Goal: Task Accomplishment & Management: Manage account settings

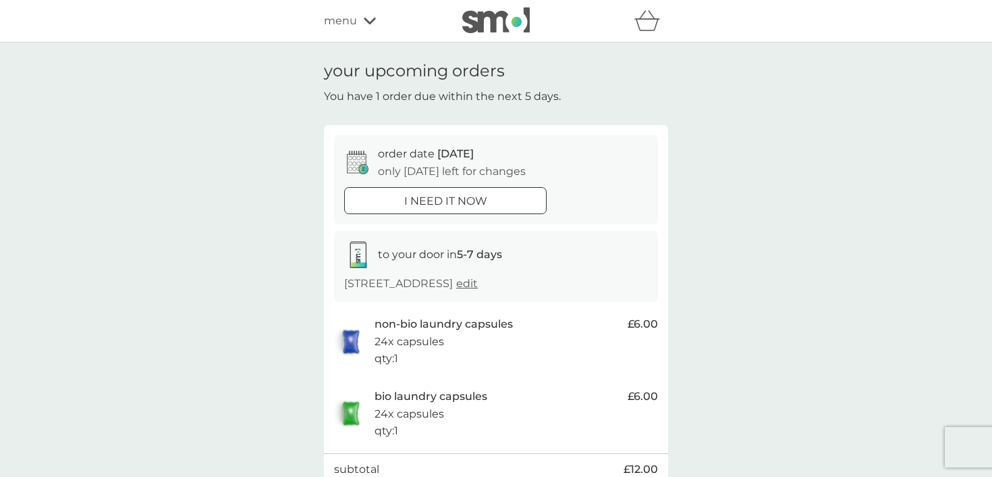
click at [342, 23] on span "menu" at bounding box center [340, 21] width 33 height 18
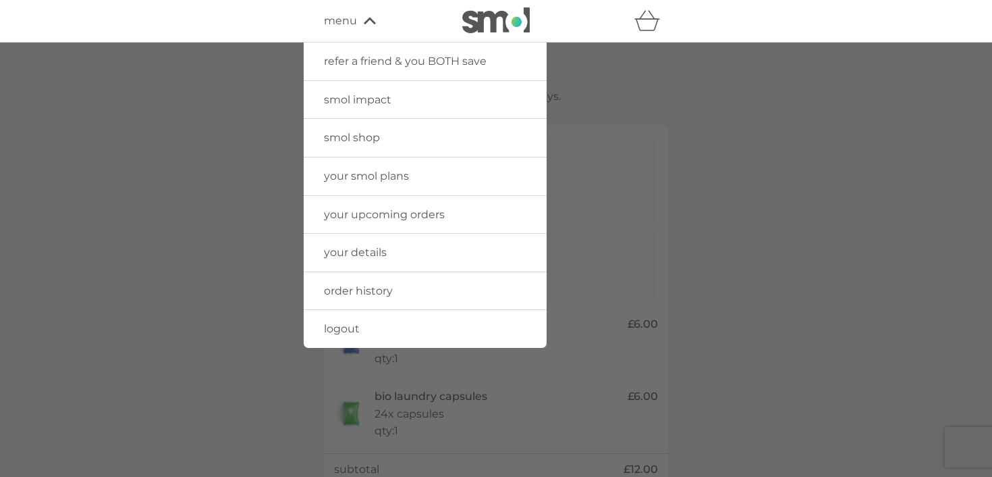
click at [342, 294] on span "order history" at bounding box center [358, 290] width 69 height 13
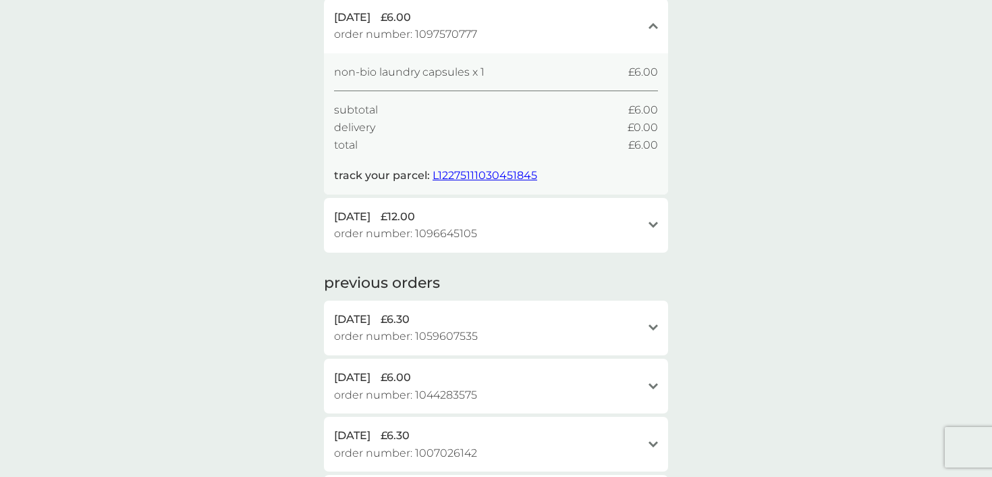
scroll to position [132, 0]
click at [394, 223] on span "order number: 1096645105" at bounding box center [405, 232] width 143 height 18
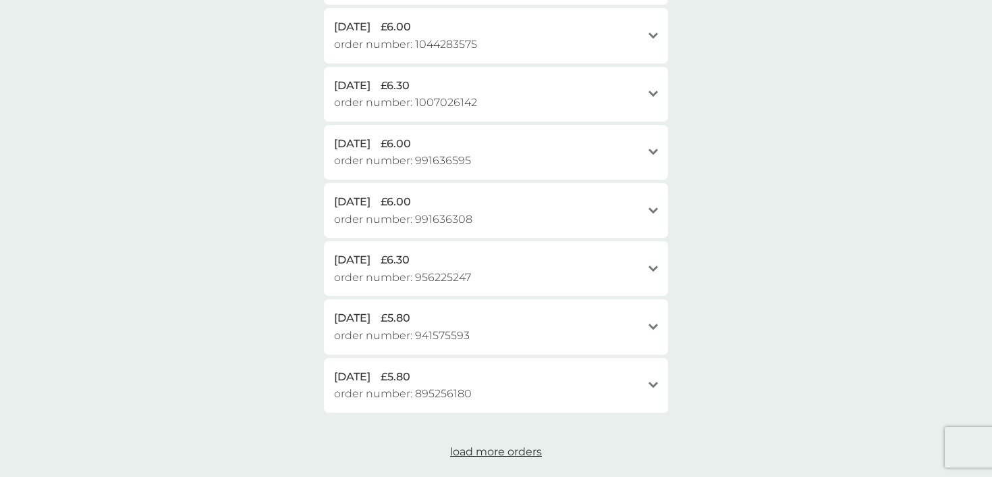
scroll to position [510, 0]
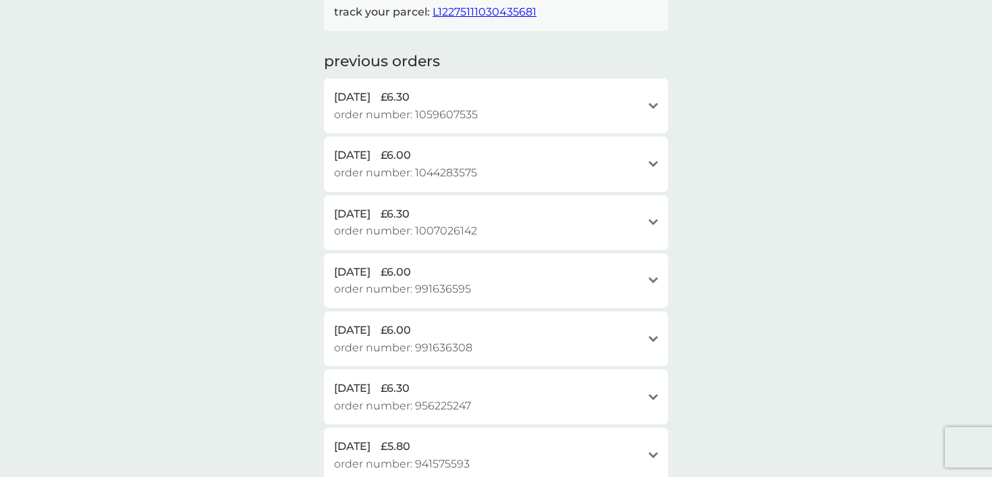
click at [418, 115] on span "order number: 1059607535" at bounding box center [406, 115] width 144 height 18
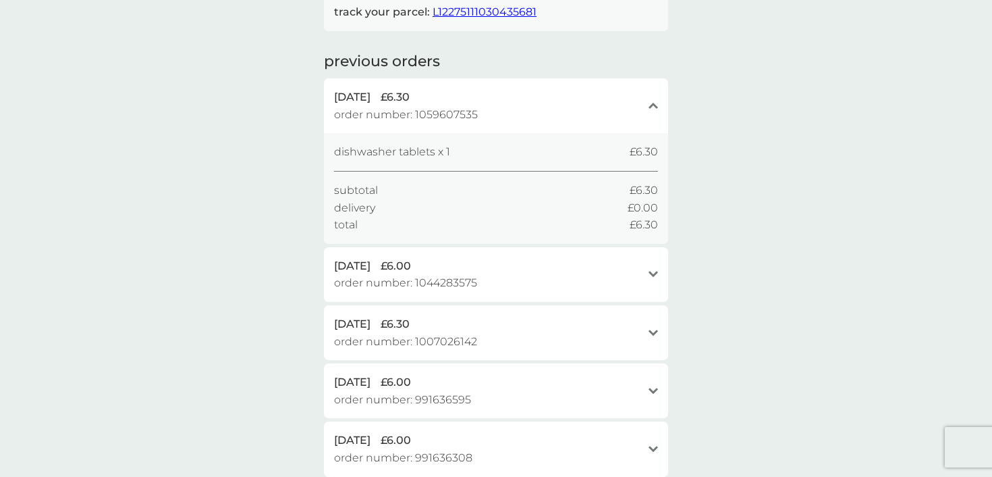
click at [416, 114] on span "order number: 1059607535" at bounding box center [406, 115] width 144 height 18
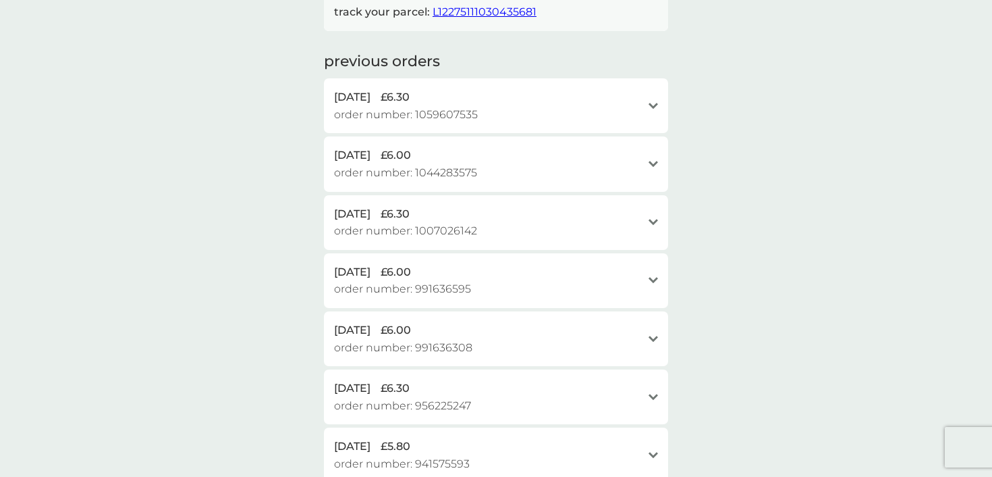
click at [390, 179] on span "order number: 1044283575" at bounding box center [405, 173] width 143 height 18
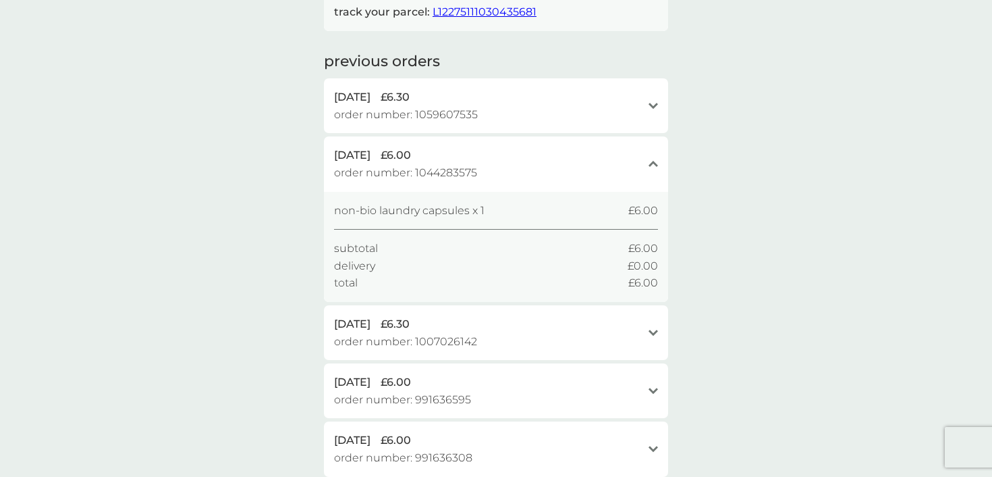
click at [428, 166] on span "order number: 1044283575" at bounding box center [405, 173] width 143 height 18
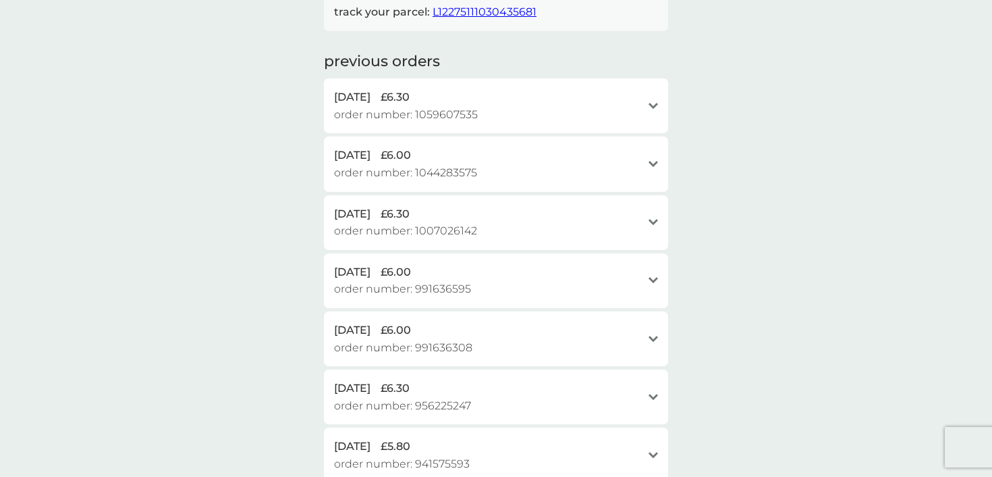
click at [412, 225] on span "order number: 1007026142" at bounding box center [405, 231] width 143 height 18
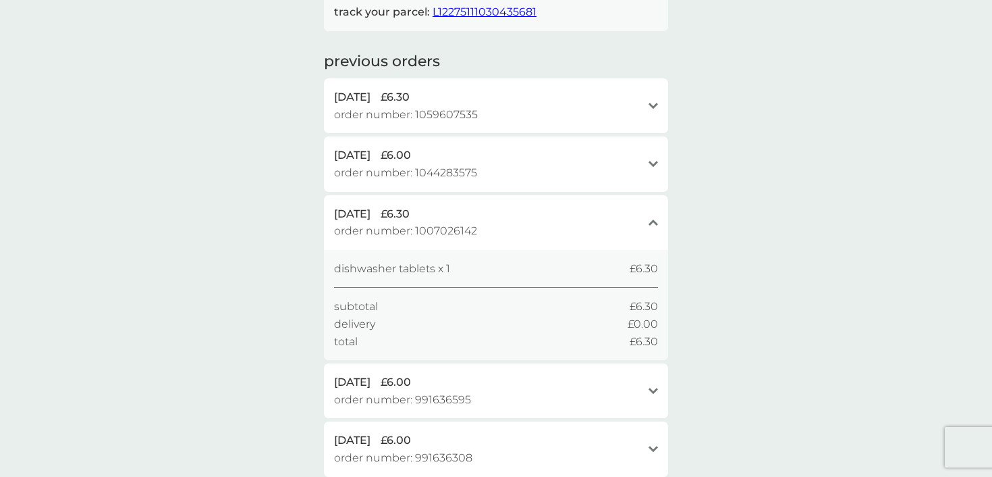
click at [410, 218] on span "£6.30" at bounding box center [395, 214] width 29 height 18
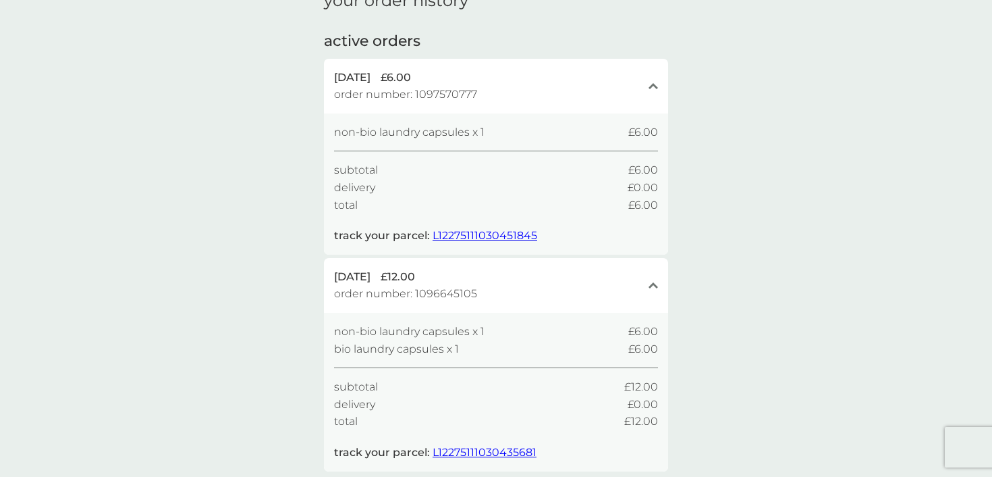
scroll to position [0, 0]
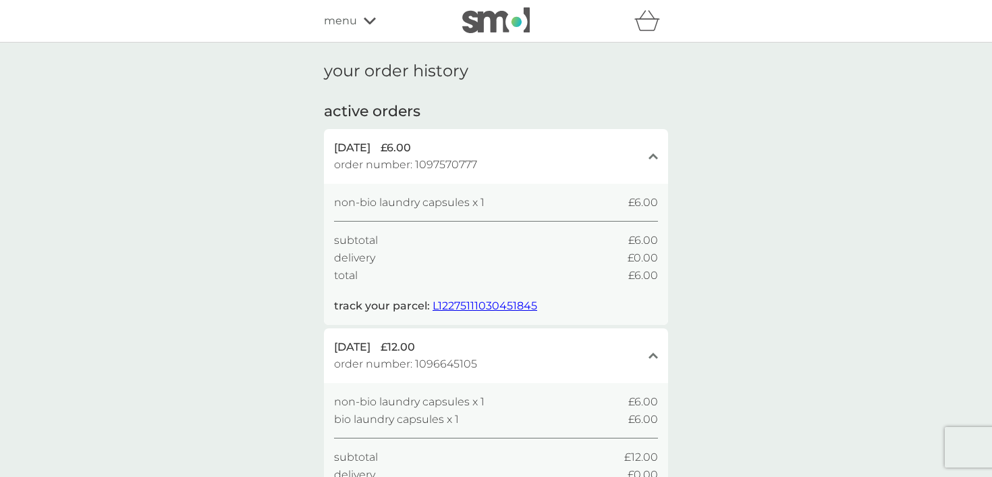
click at [348, 18] on span "menu" at bounding box center [340, 21] width 33 height 18
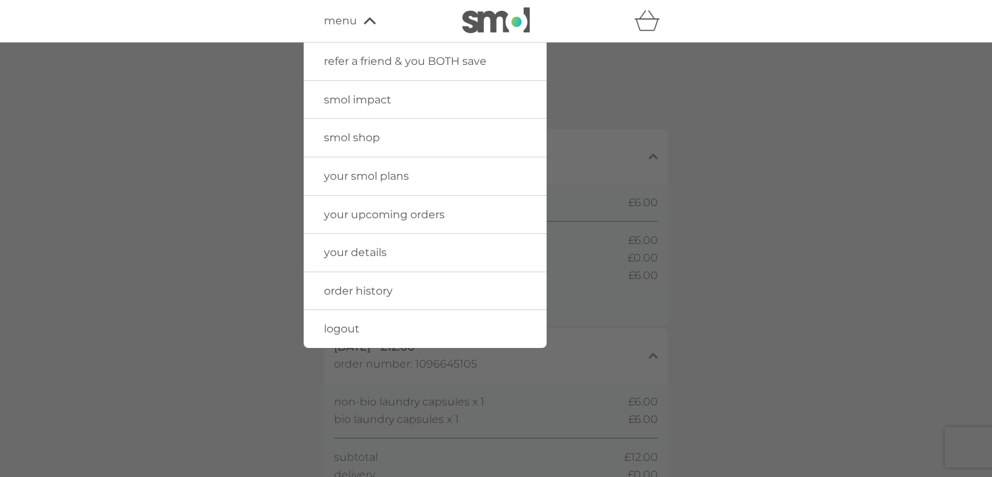
click at [356, 172] on span "your smol plans" at bounding box center [366, 175] width 85 height 13
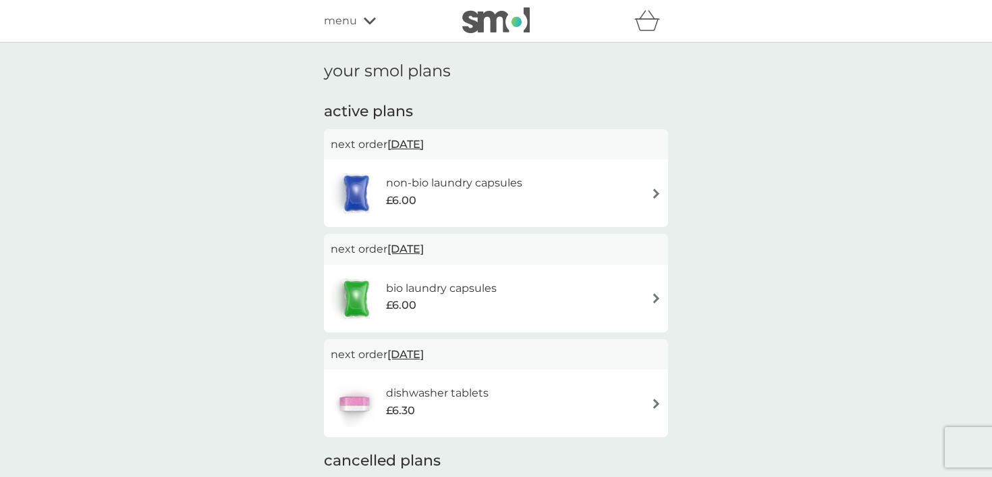
click at [353, 27] on span "menu" at bounding box center [340, 21] width 33 height 18
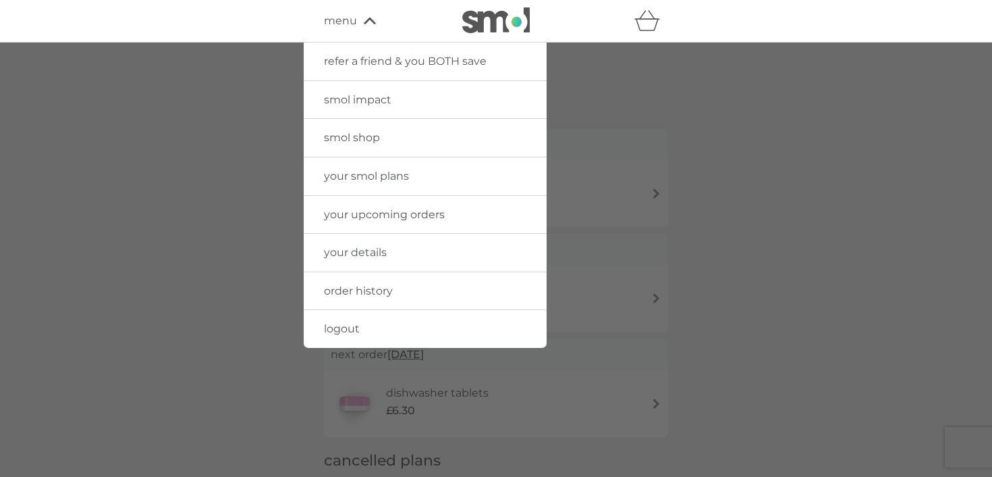
click at [372, 212] on span "your upcoming orders" at bounding box center [384, 214] width 121 height 13
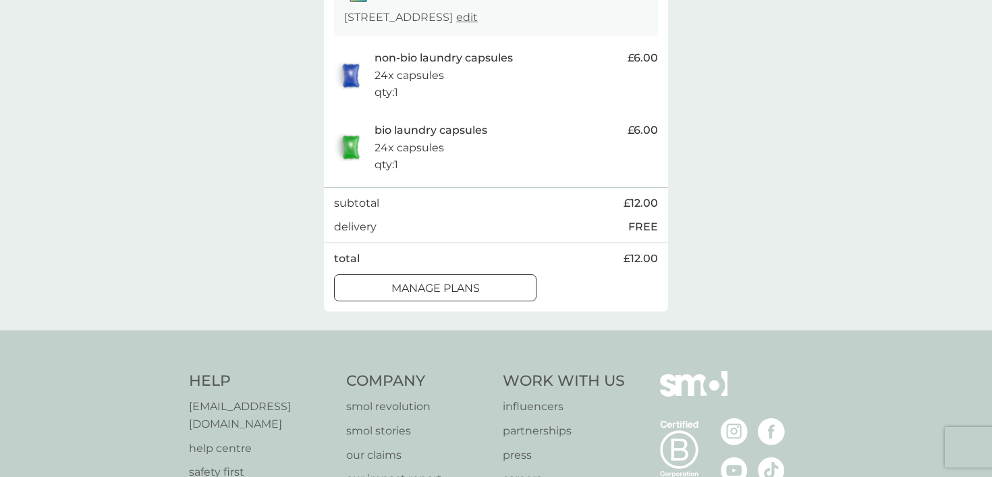
scroll to position [239, 0]
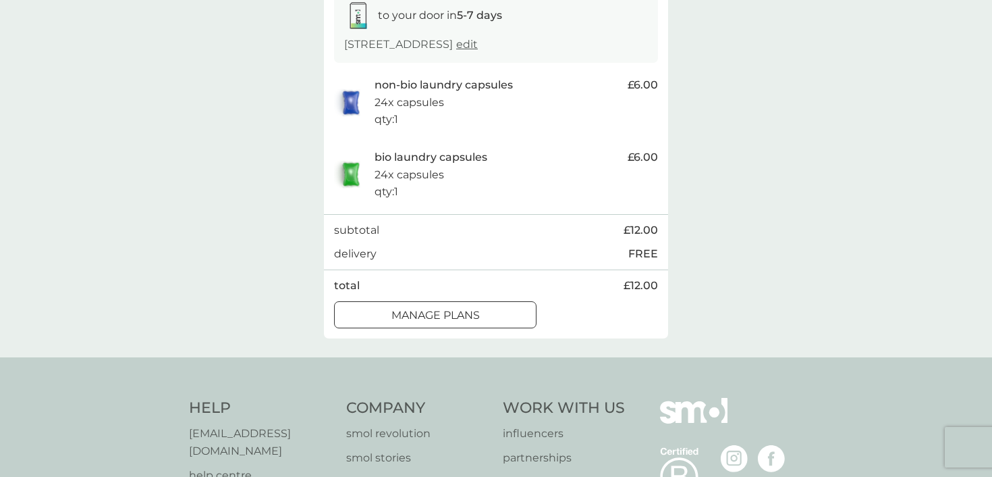
click at [439, 321] on div at bounding box center [435, 315] width 49 height 14
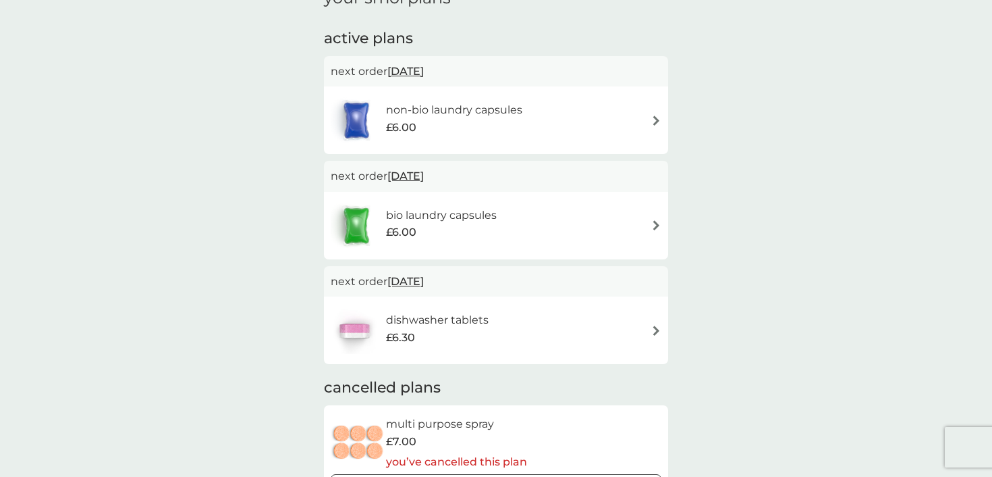
scroll to position [75, 0]
click at [486, 115] on h6 "non-bio laundry capsules" at bounding box center [454, 108] width 136 height 18
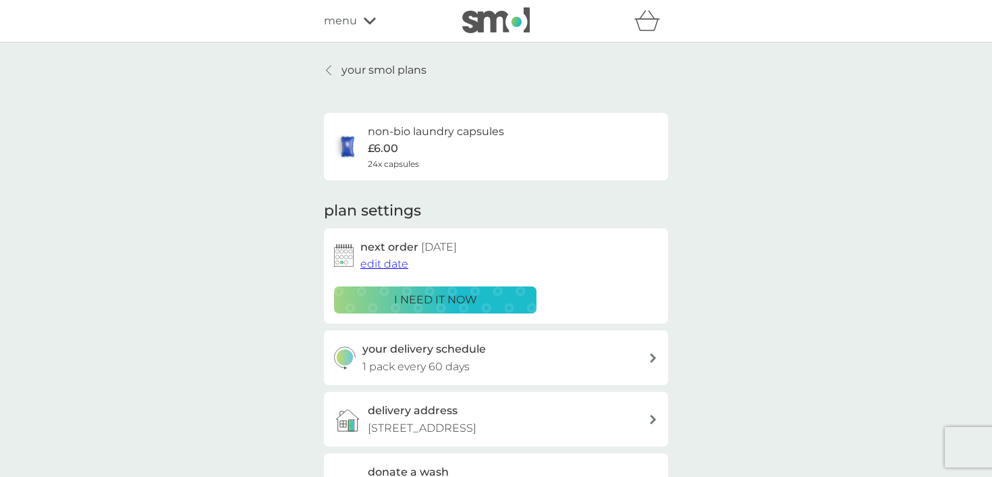
click at [377, 267] on span "edit date" at bounding box center [384, 263] width 48 height 13
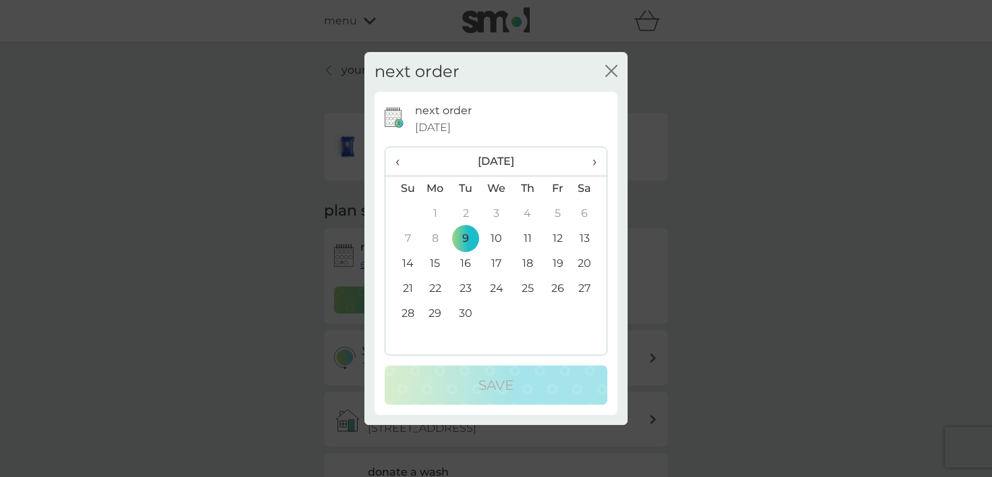
click at [595, 160] on span "›" at bounding box center [589, 161] width 13 height 28
click at [497, 238] on td "8" at bounding box center [496, 238] width 31 height 25
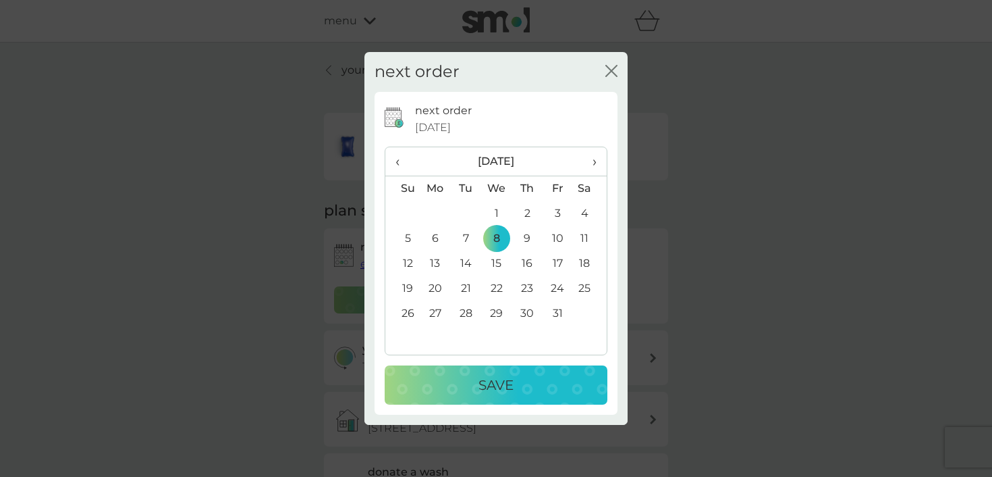
click at [527, 388] on div "Save" at bounding box center [496, 385] width 196 height 22
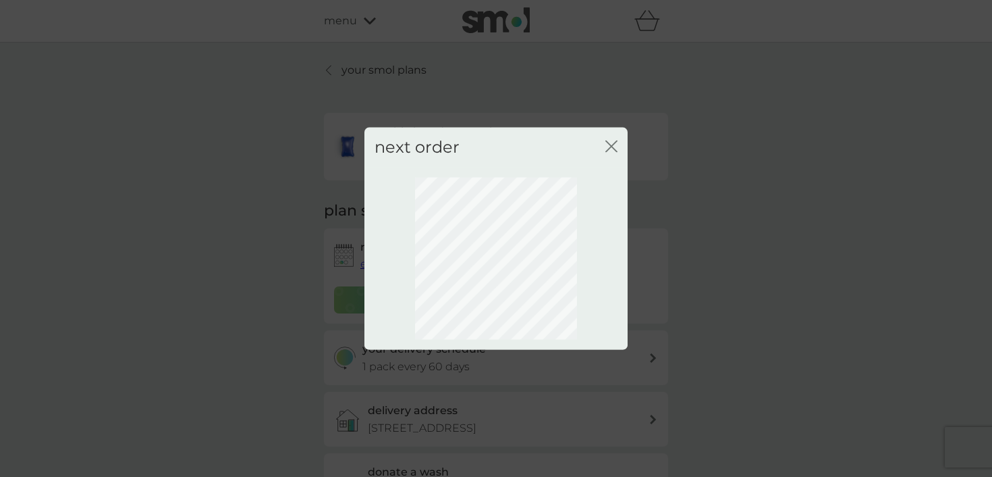
click at [608, 146] on icon "close" at bounding box center [611, 146] width 12 height 12
click at [611, 147] on icon "close" at bounding box center [613, 146] width 5 height 11
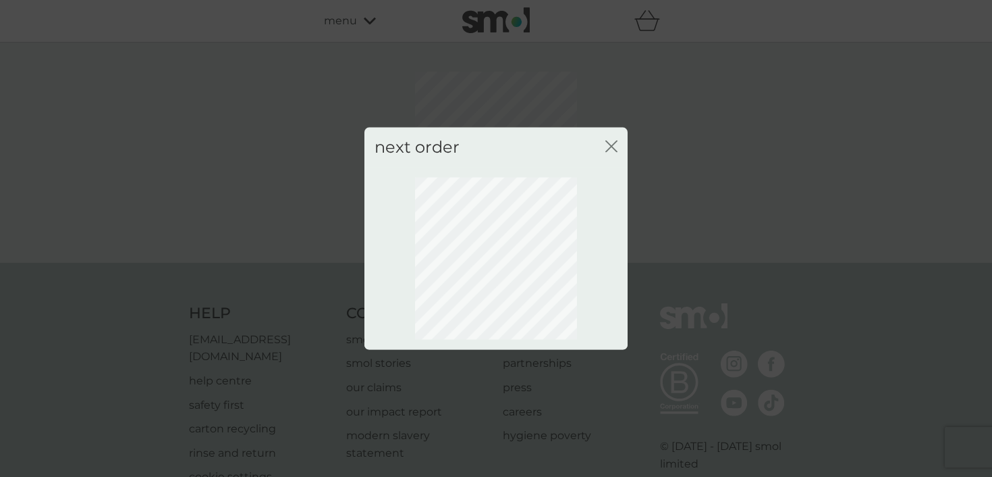
click at [609, 145] on icon "close" at bounding box center [611, 146] width 12 height 12
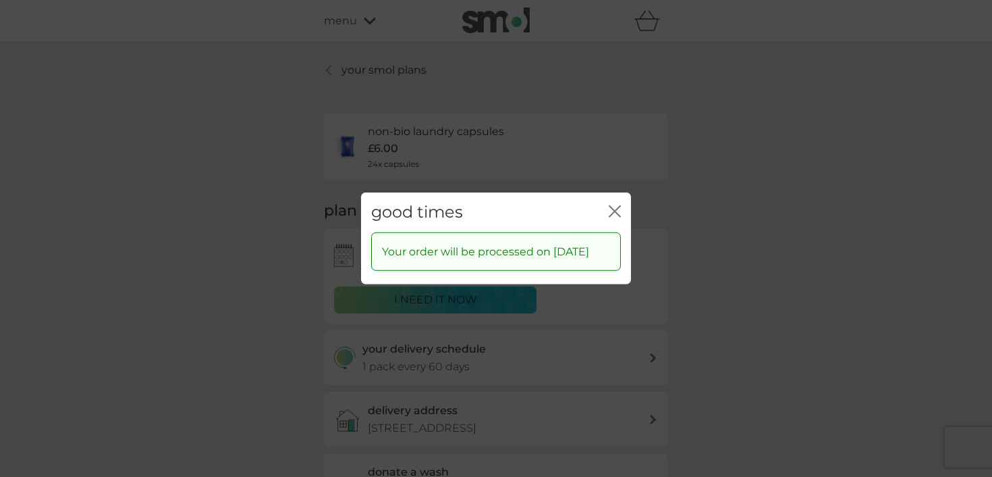
click at [617, 202] on div "close" at bounding box center [615, 212] width 12 height 20
click at [604, 203] on div "good times close" at bounding box center [496, 212] width 270 height 40
click at [612, 205] on icon "close" at bounding box center [615, 211] width 12 height 12
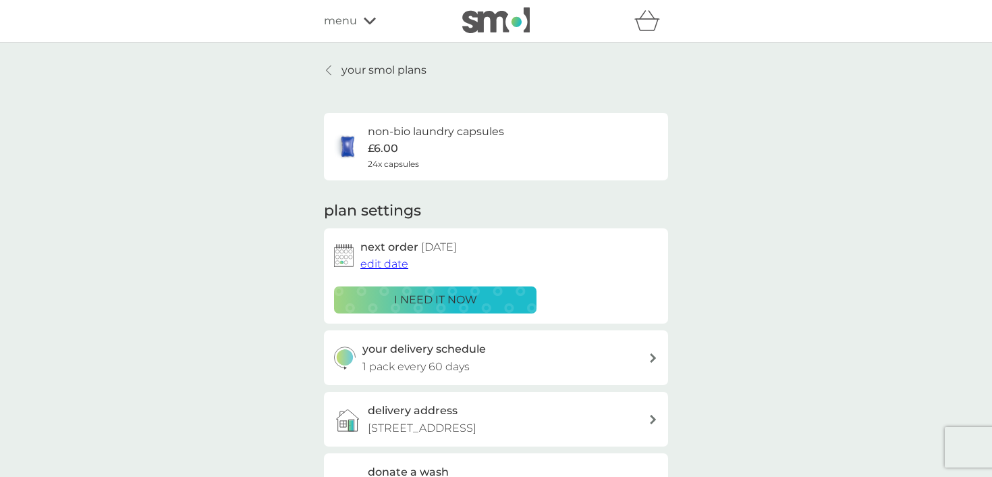
click at [371, 76] on p "your smol plans" at bounding box center [384, 70] width 85 height 18
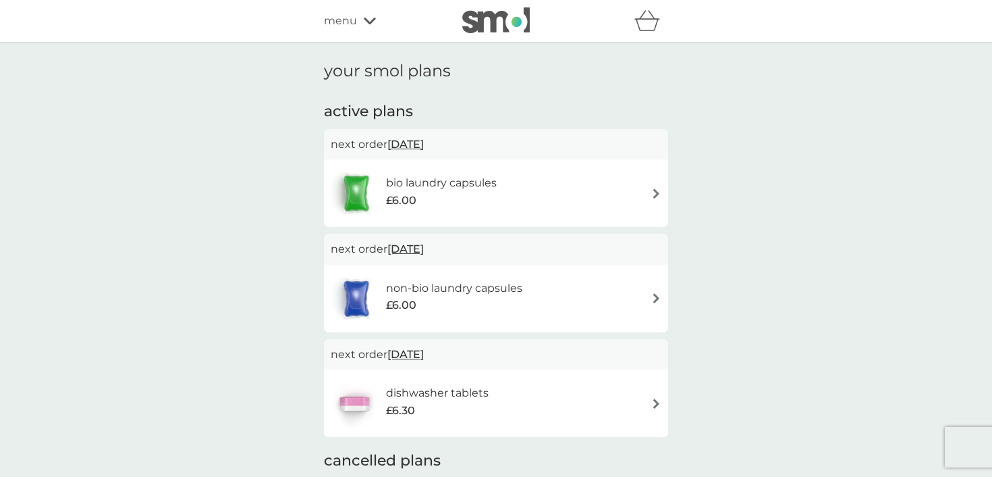
click at [457, 196] on div "£6.00" at bounding box center [441, 201] width 111 height 18
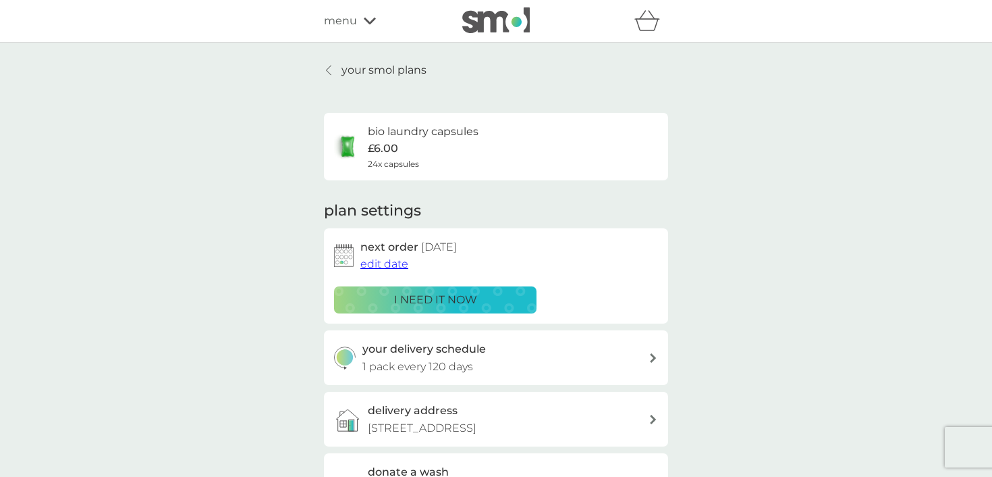
click at [376, 258] on span "edit date" at bounding box center [384, 263] width 48 height 13
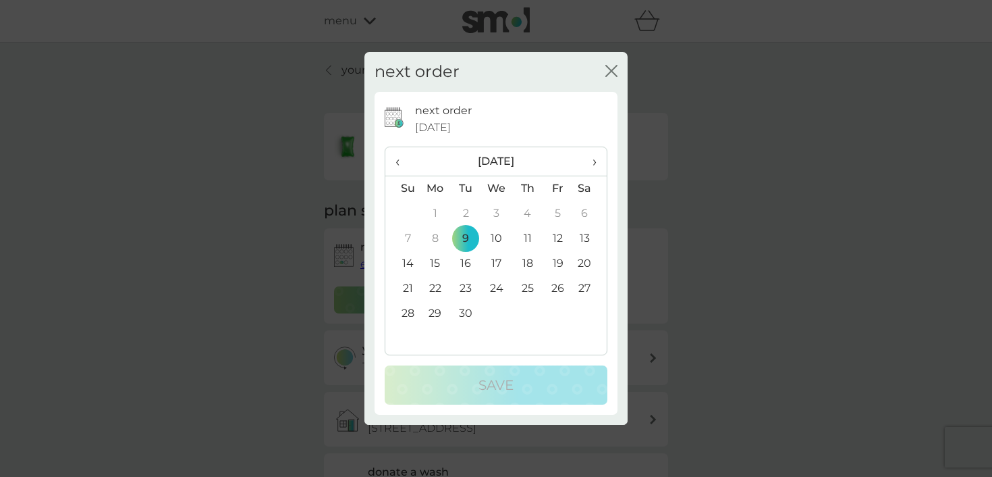
click at [598, 161] on th "›" at bounding box center [590, 161] width 34 height 29
click at [495, 238] on td "8" at bounding box center [496, 238] width 31 height 25
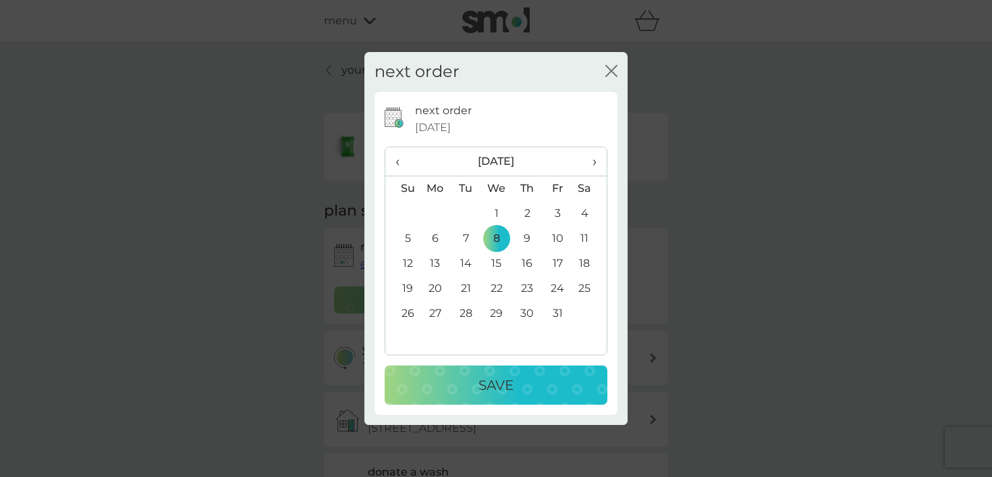
click at [478, 397] on button "Save" at bounding box center [496, 384] width 223 height 39
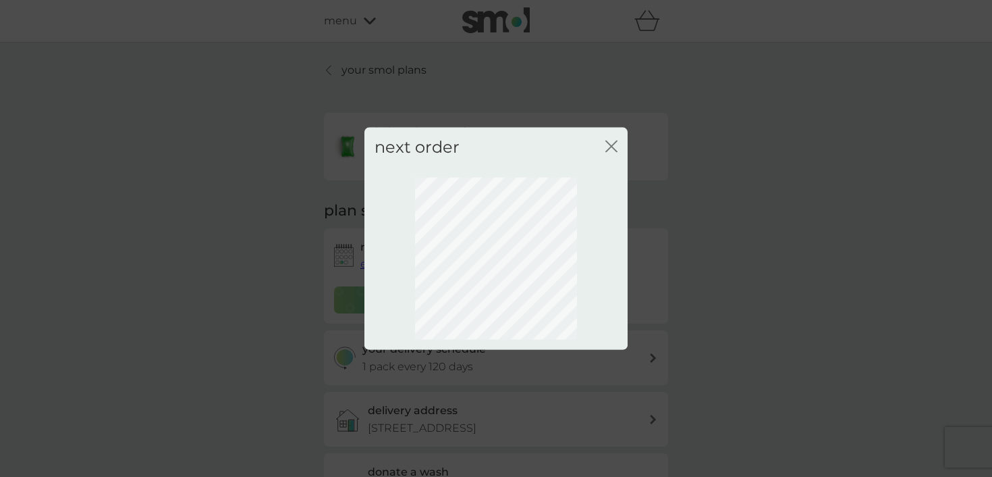
click at [618, 147] on div "next order close" at bounding box center [495, 148] width 263 height 40
click at [617, 144] on icon "close" at bounding box center [611, 146] width 12 height 12
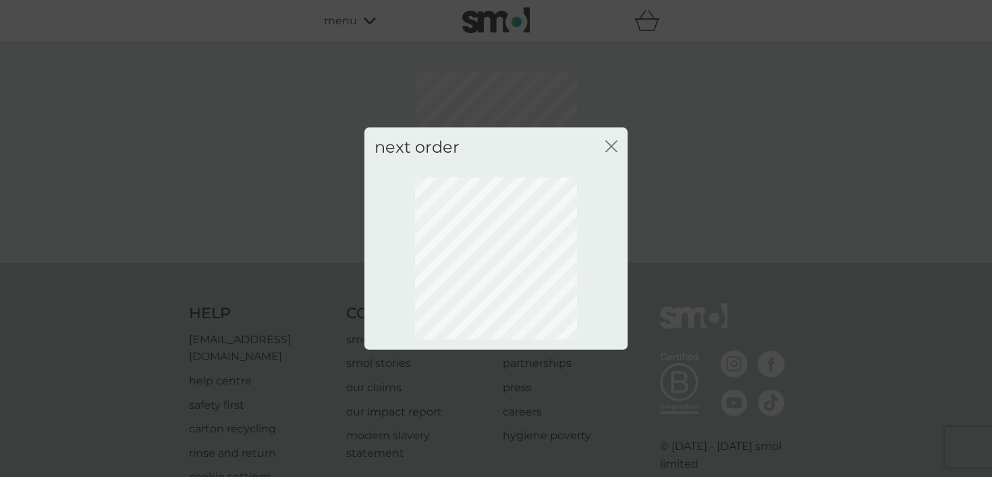
click at [611, 147] on icon "close" at bounding box center [613, 146] width 5 height 11
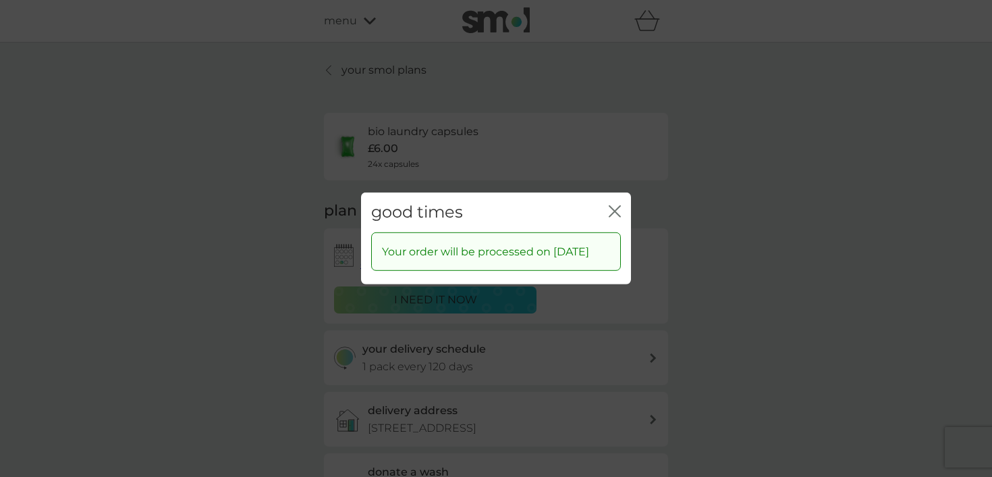
click at [616, 206] on icon "close" at bounding box center [617, 211] width 5 height 11
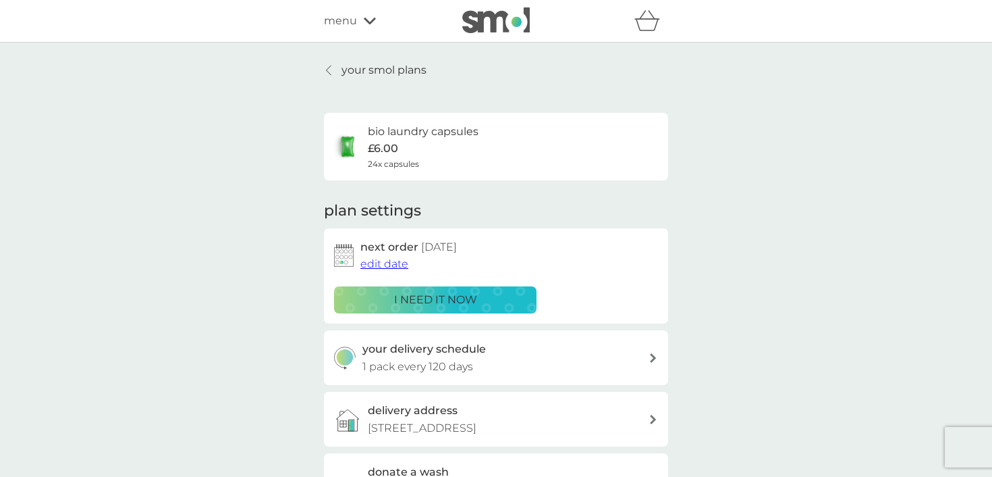
click at [490, 157] on div "bio laundry capsules £6.00 24x capsules" at bounding box center [496, 146] width 324 height 47
click at [363, 67] on p "your smol plans" at bounding box center [384, 70] width 85 height 18
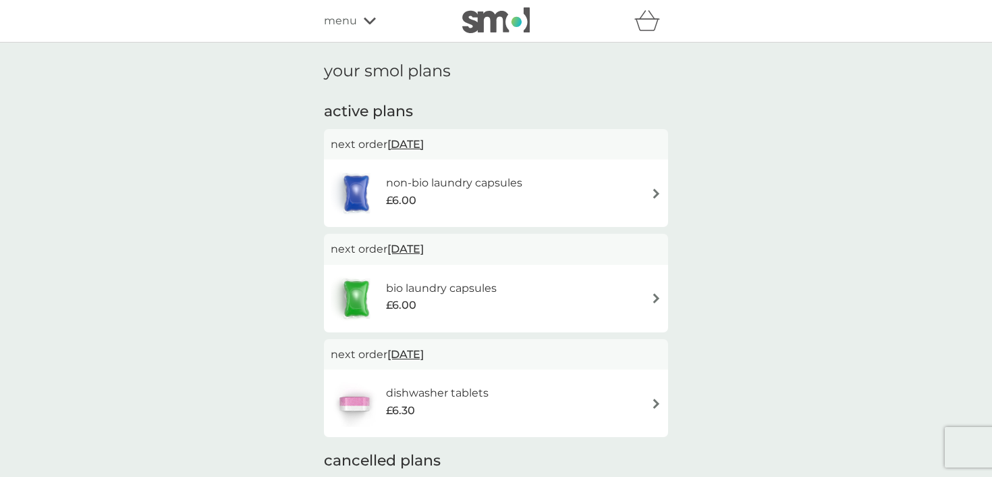
click at [439, 194] on div "£6.00" at bounding box center [454, 201] width 136 height 18
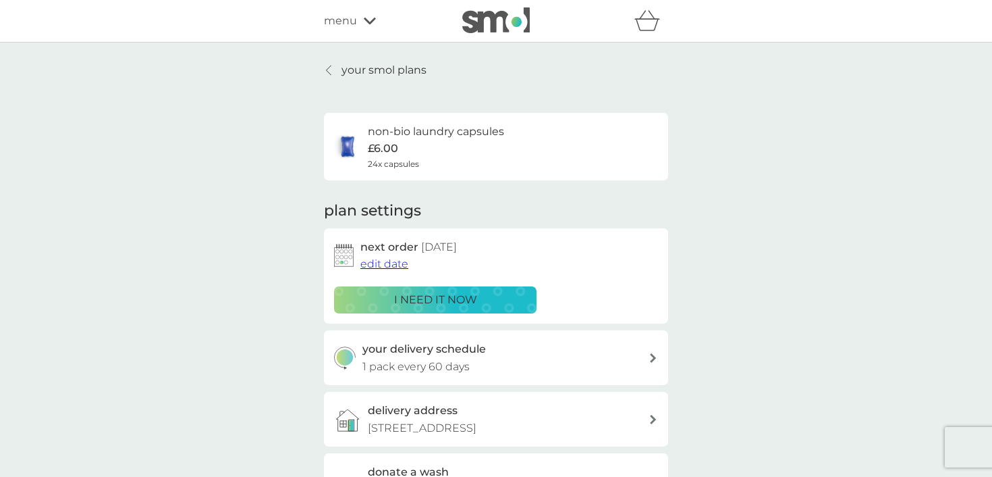
click at [362, 72] on p "your smol plans" at bounding box center [384, 70] width 85 height 18
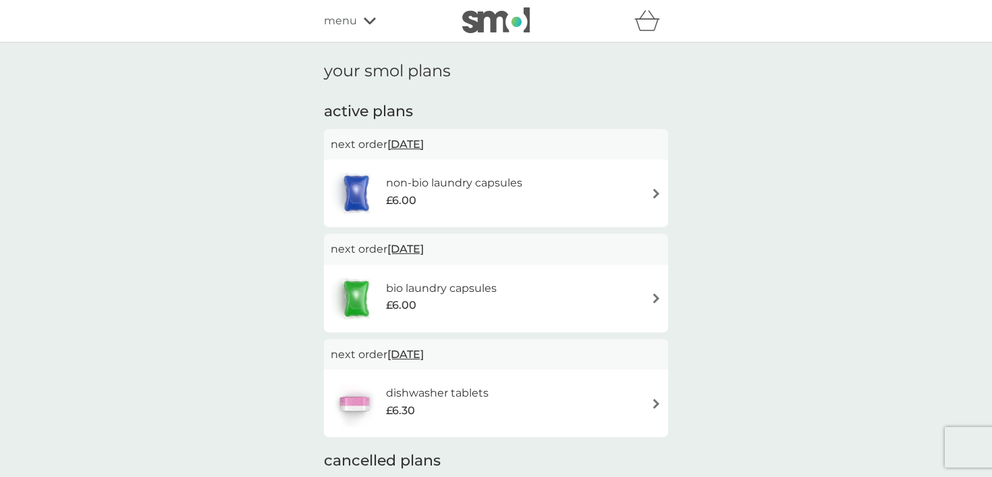
click at [483, 289] on h6 "bio laundry capsules" at bounding box center [441, 288] width 111 height 18
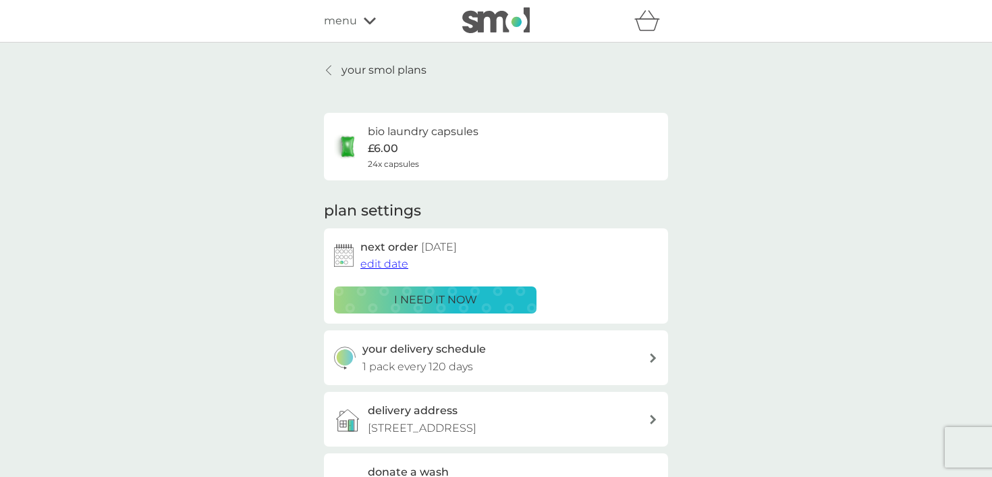
click at [356, 65] on p "your smol plans" at bounding box center [384, 70] width 85 height 18
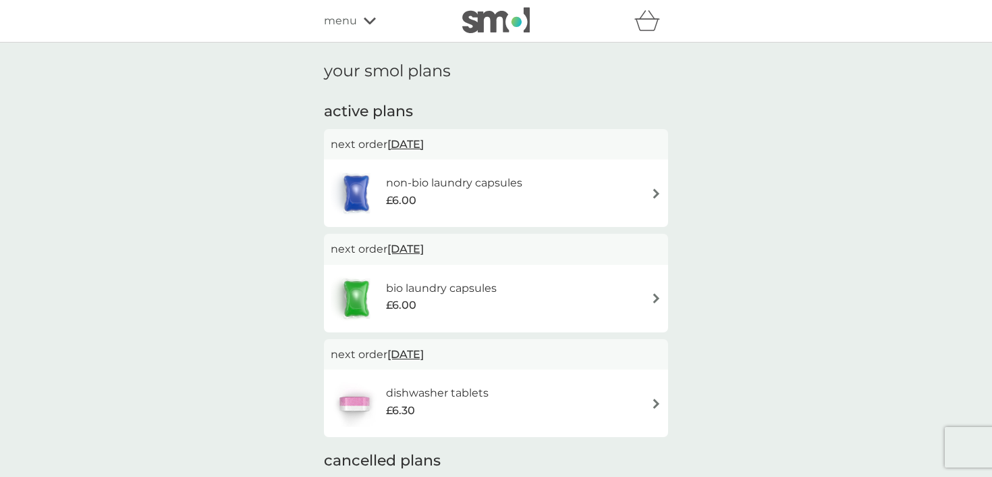
click at [462, 302] on div "£6.00" at bounding box center [441, 305] width 111 height 18
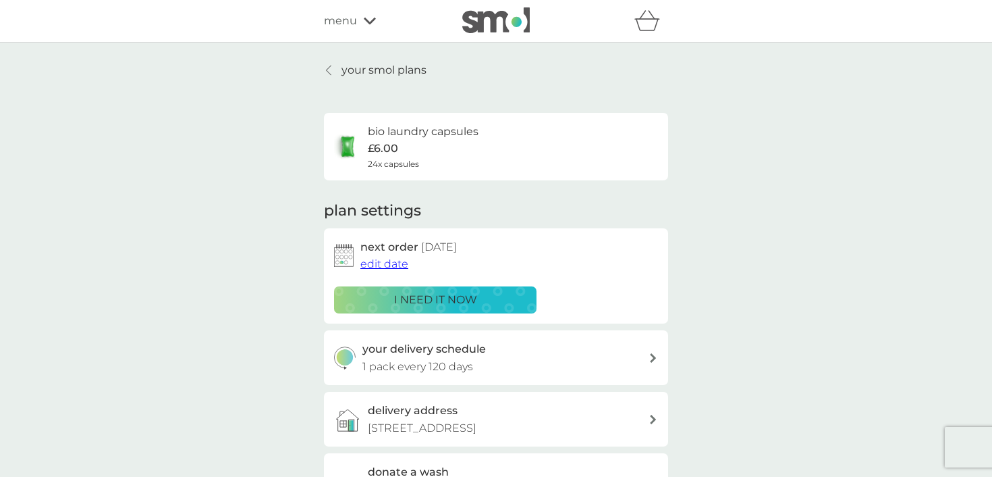
click at [366, 71] on p "your smol plans" at bounding box center [384, 70] width 85 height 18
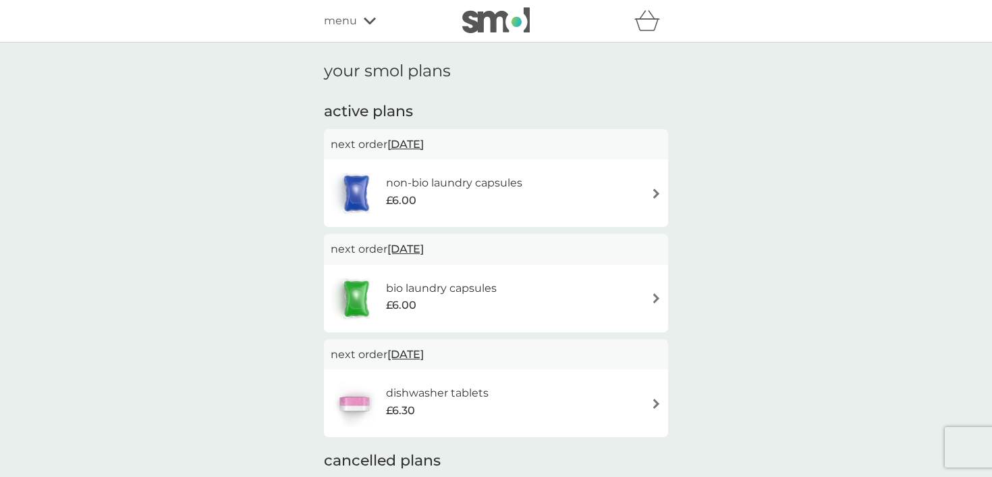
click at [448, 199] on div "£6.00" at bounding box center [454, 201] width 136 height 18
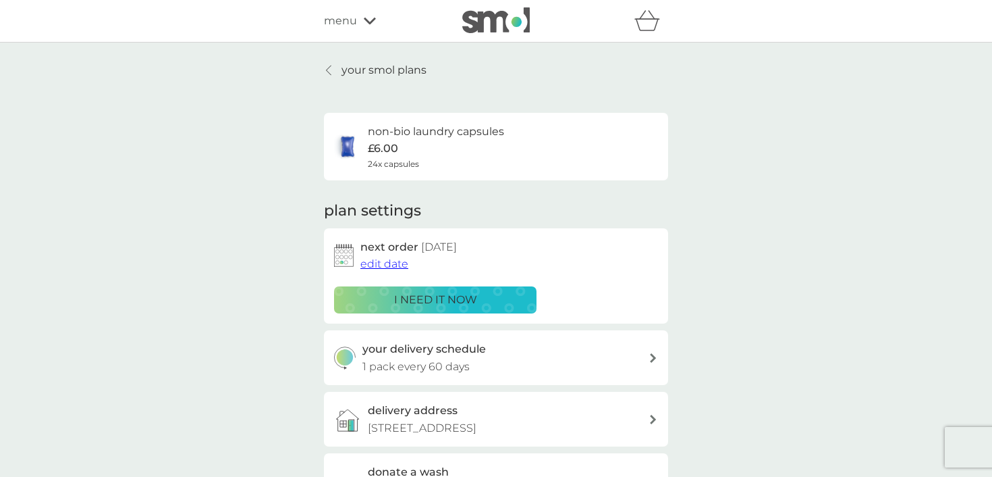
click at [342, 72] on p "your smol plans" at bounding box center [384, 70] width 85 height 18
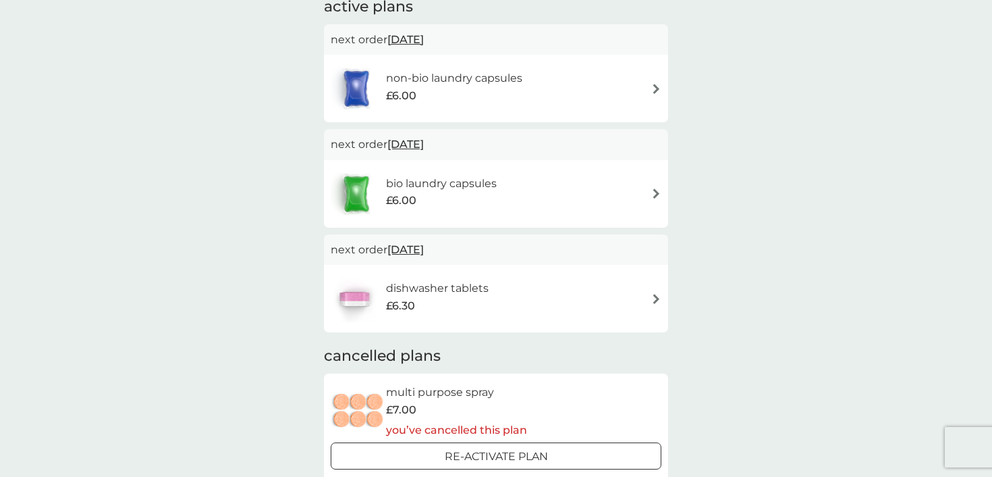
scroll to position [83, 0]
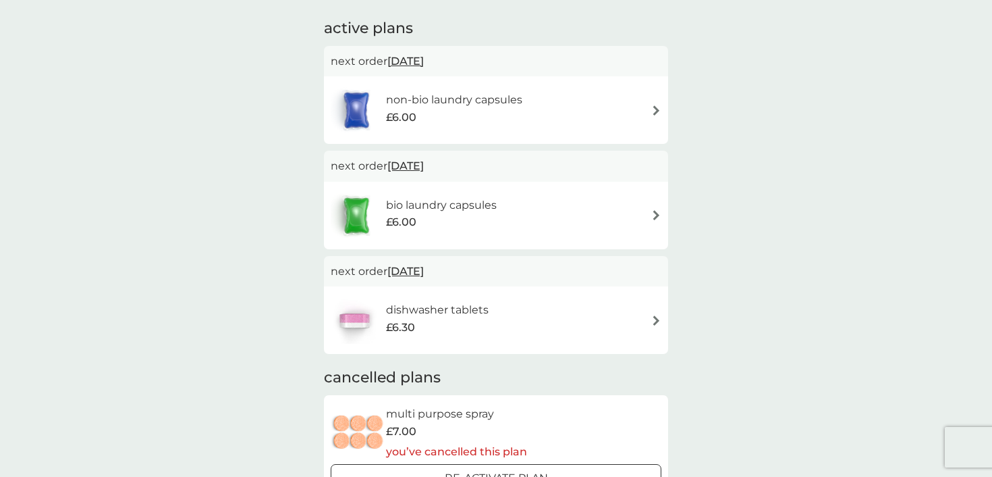
click at [436, 114] on div "£6.00" at bounding box center [454, 118] width 136 height 18
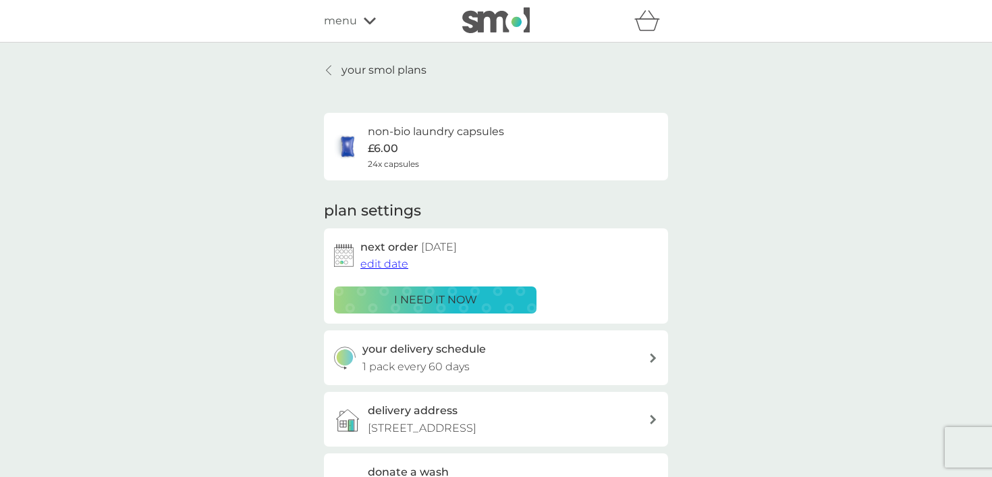
click at [381, 264] on span "edit date" at bounding box center [384, 263] width 48 height 13
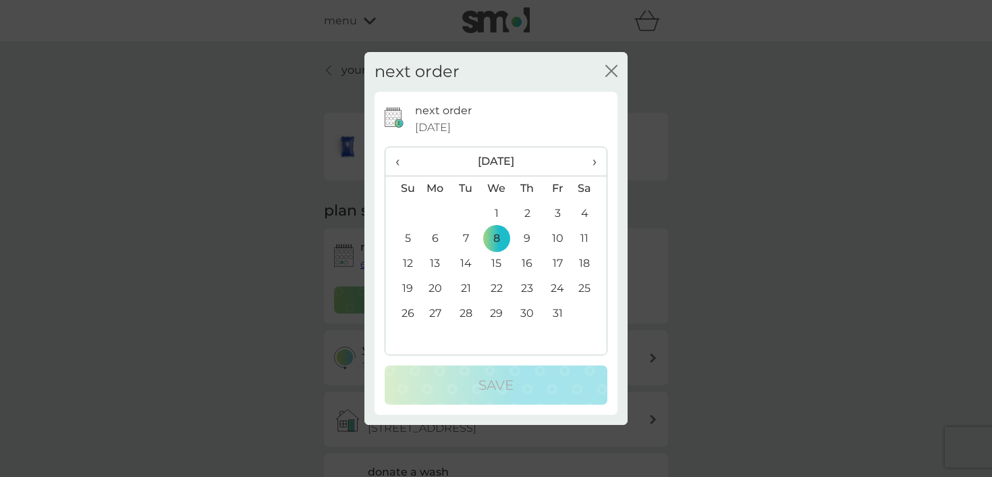
click at [596, 157] on span "›" at bounding box center [589, 161] width 13 height 28
click at [580, 242] on td "8" at bounding box center [590, 238] width 34 height 25
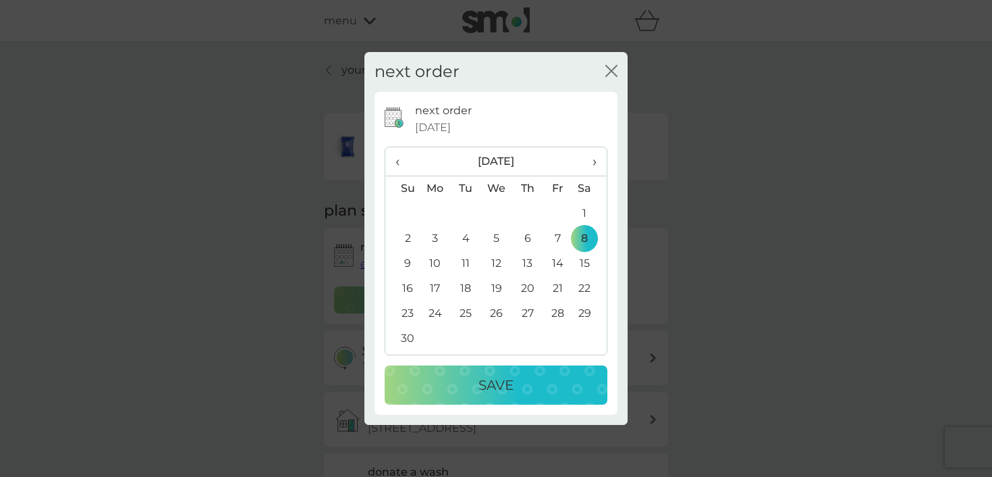
click at [510, 363] on div "next order [DATE] ‹ [DATE] › Su Mo Tu We Th Fr Sa 26 27 28 29 30 31 1 2 3 4 5 6…" at bounding box center [496, 253] width 223 height 302
click at [501, 387] on p "Save" at bounding box center [496, 385] width 35 height 22
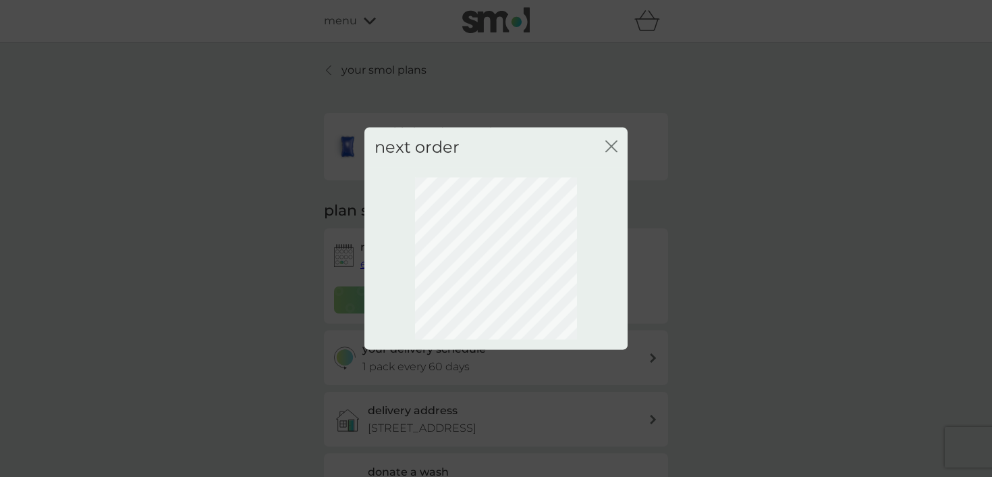
click at [277, 346] on div "next order close" at bounding box center [496, 238] width 992 height 477
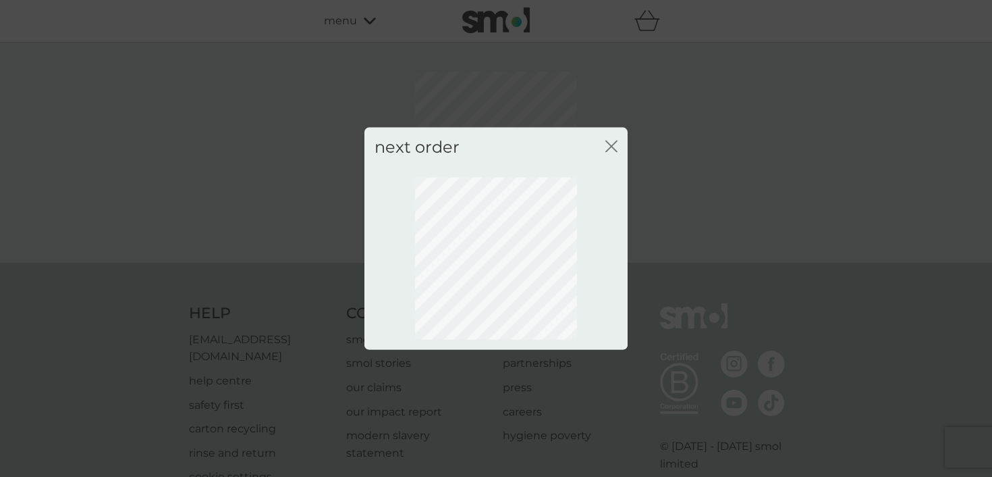
click at [609, 144] on icon "close" at bounding box center [608, 146] width 5 height 11
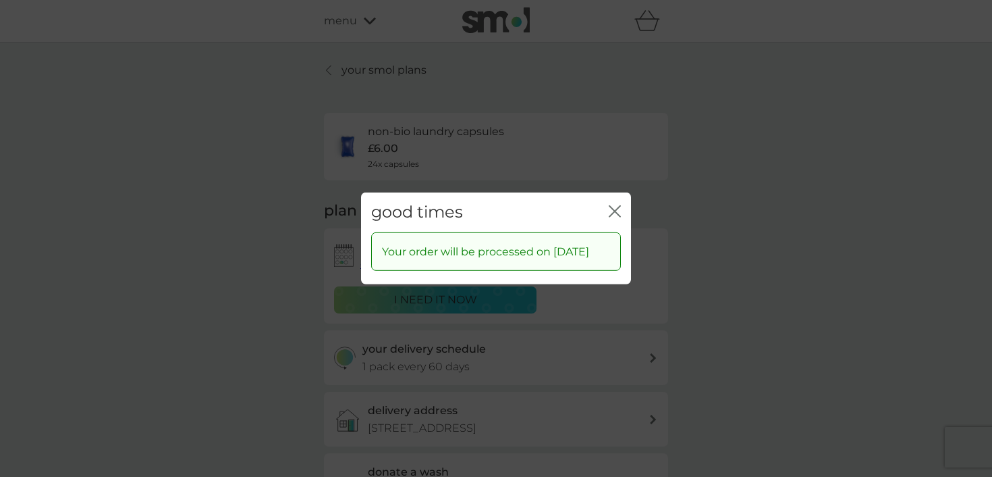
click at [611, 205] on icon "close" at bounding box center [615, 211] width 12 height 12
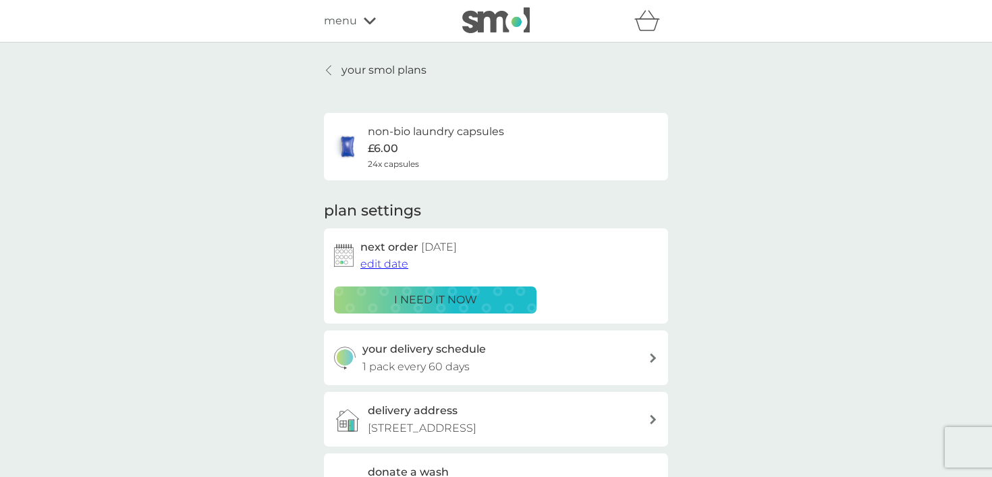
scroll to position [10, 0]
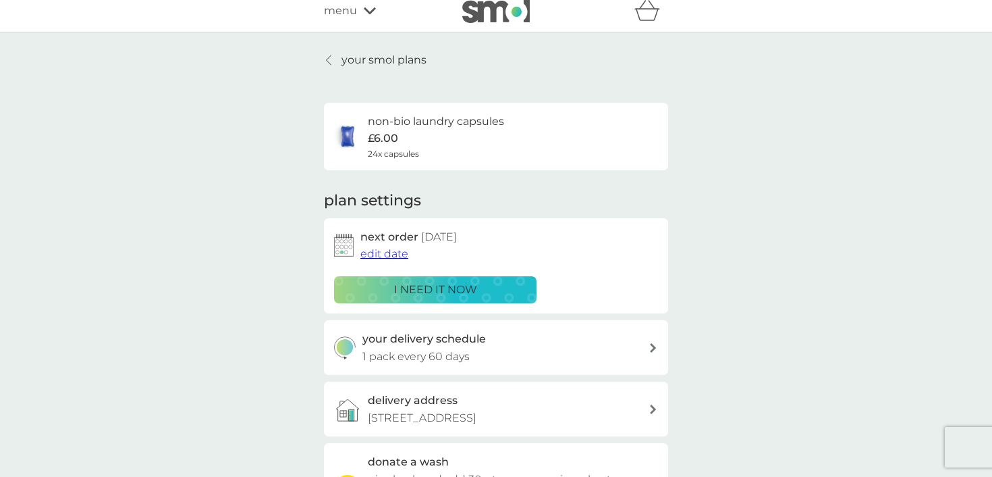
click at [369, 61] on p "your smol plans" at bounding box center [384, 60] width 85 height 18
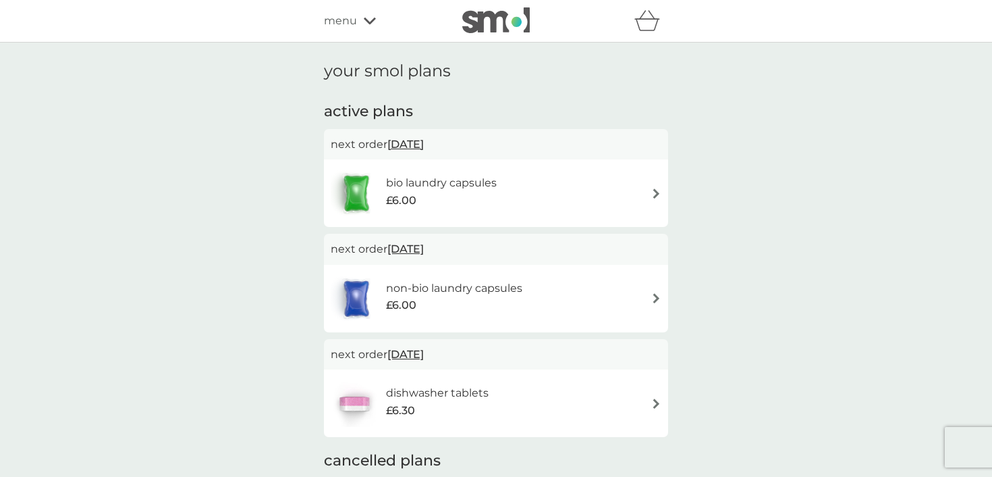
click at [462, 188] on h6 "bio laundry capsules" at bounding box center [441, 183] width 111 height 18
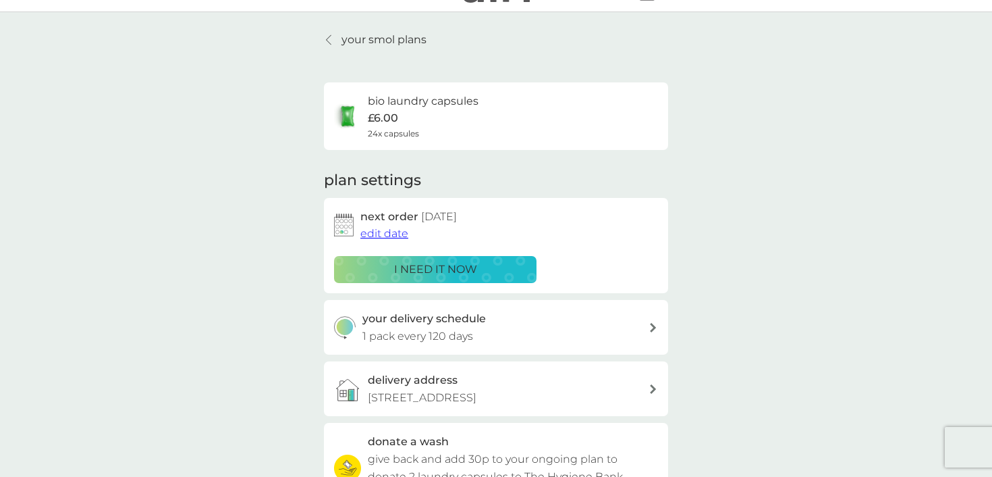
scroll to position [35, 0]
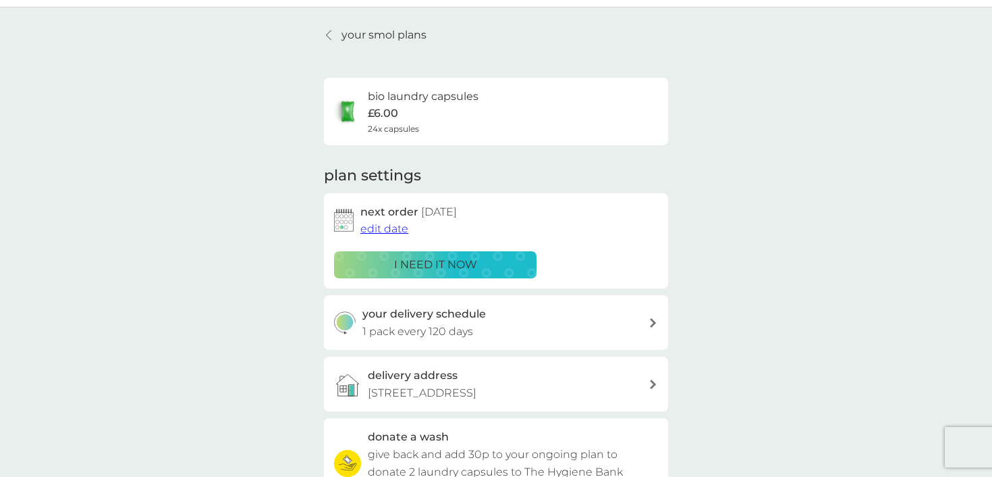
click at [486, 323] on div "your delivery schedule 1 pack every 120 days" at bounding box center [505, 322] width 287 height 34
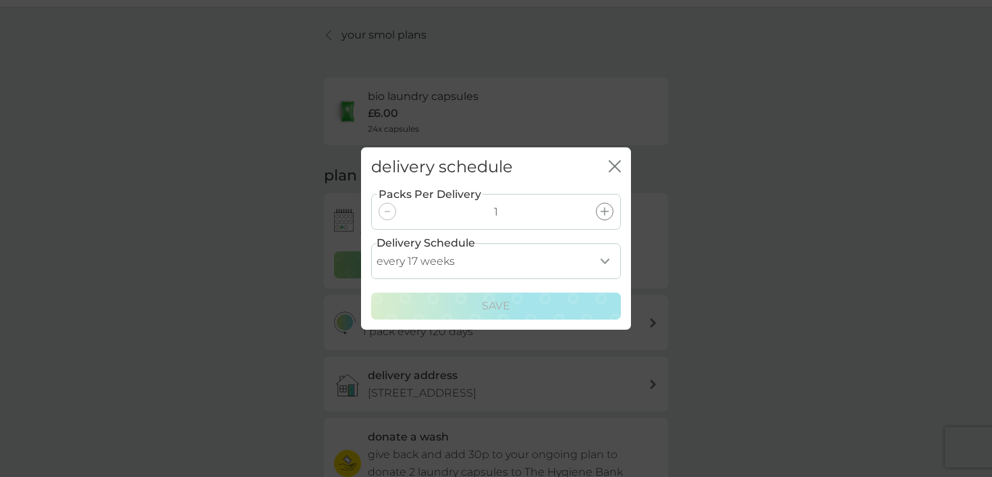
click at [420, 255] on select "every 1 week every 2 weeks every 3 weeks every 4 weeks every 5 weeks every 6 we…" at bounding box center [496, 261] width 250 height 36
select select "56"
click at [371, 243] on select "every 1 week every 2 weeks every 3 weeks every 4 weeks every 5 weeks every 6 we…" at bounding box center [496, 261] width 250 height 36
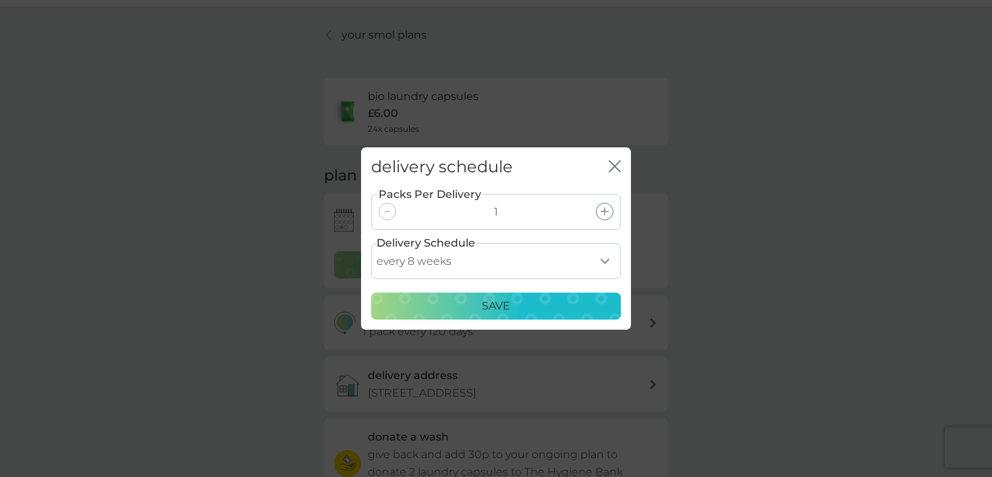
click at [456, 298] on div "Save" at bounding box center [496, 306] width 232 height 18
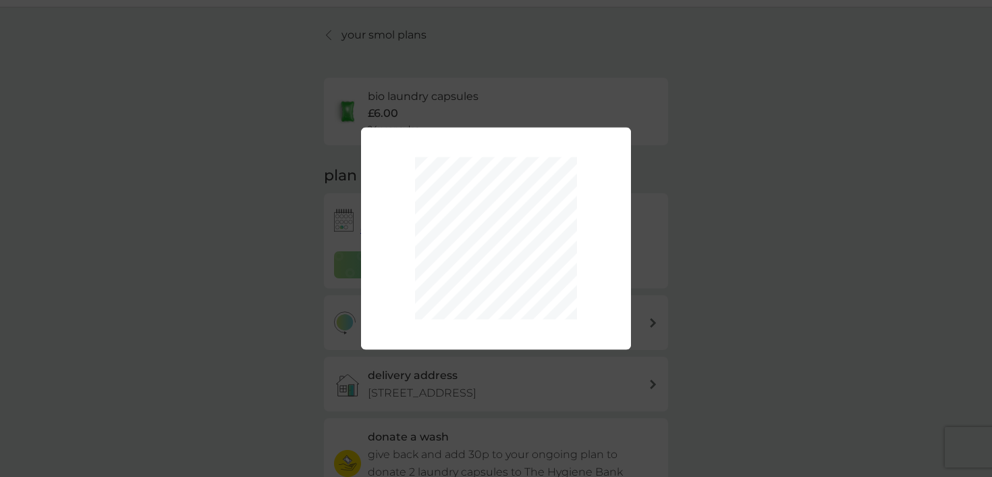
click at [40, 258] on div "Packs Per Delivery 1 Delivery Schedule every 1 week every 2 weeks every 3 weeks…" at bounding box center [496, 238] width 992 height 477
click at [111, 255] on div "Packs Per Delivery 1 Delivery Schedule every 1 week every 2 weeks every 3 weeks…" at bounding box center [496, 238] width 992 height 477
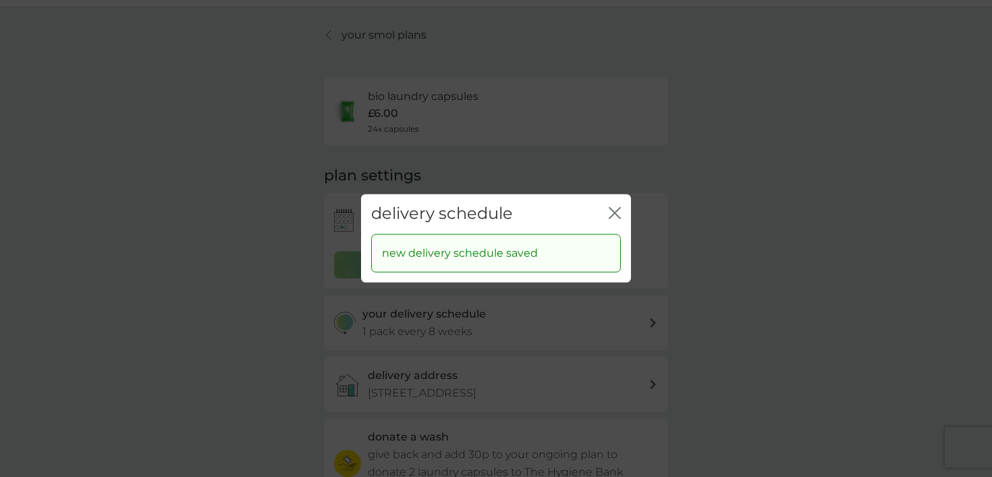
click at [626, 207] on div "delivery schedule close" at bounding box center [496, 214] width 270 height 40
click at [614, 208] on icon "close" at bounding box center [615, 213] width 12 height 12
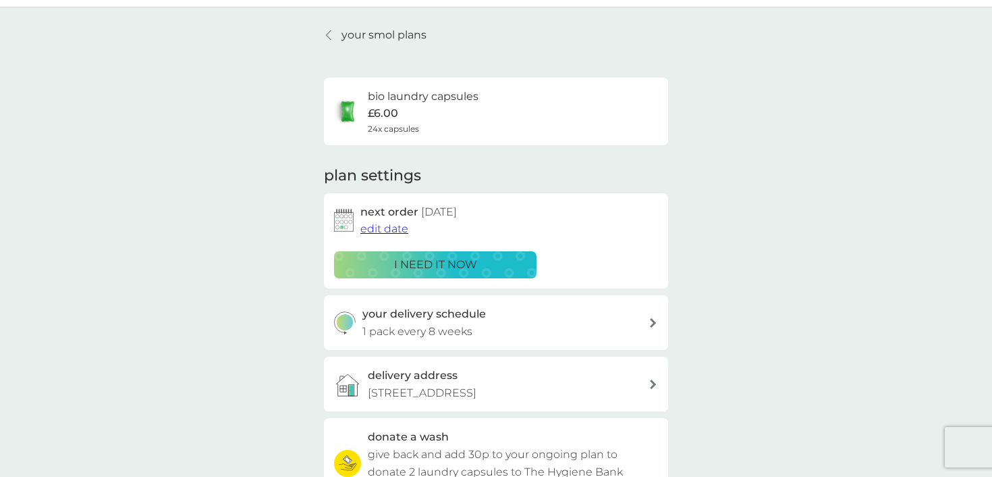
click at [355, 35] on p "your smol plans" at bounding box center [384, 35] width 85 height 18
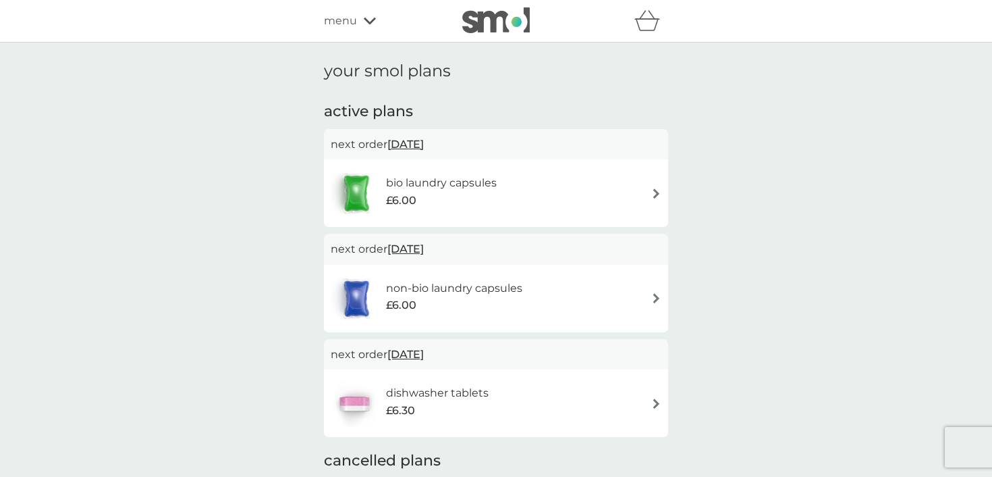
click at [405, 291] on h6 "non-bio laundry capsules" at bounding box center [454, 288] width 136 height 18
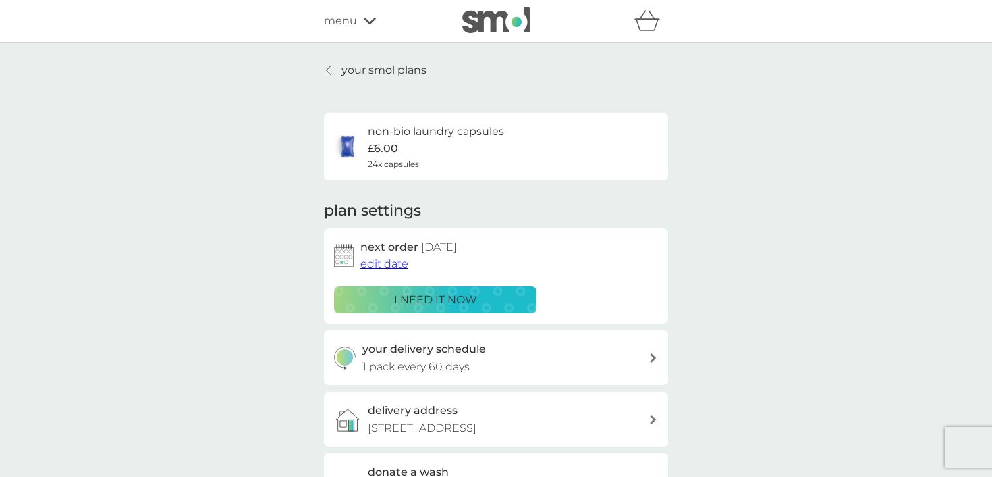
click at [395, 372] on p "1 pack every 60 days" at bounding box center [415, 367] width 107 height 18
select select "63"
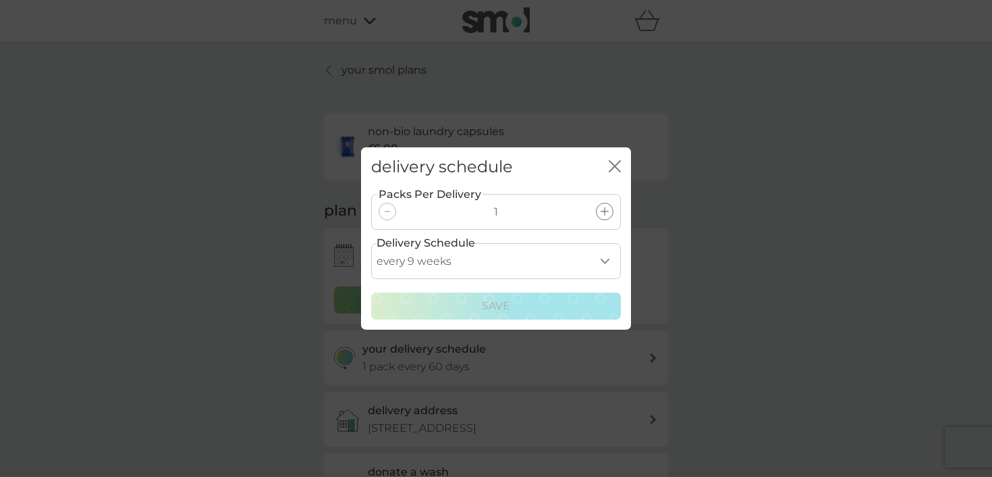
click at [408, 261] on select "every 1 week every 2 weeks every 3 weeks every 4 weeks every 5 weeks every 6 we…" at bounding box center [496, 261] width 250 height 36
click at [371, 243] on select "every 1 week every 2 weeks every 3 weeks every 4 weeks every 5 weeks every 6 we…" at bounding box center [496, 261] width 250 height 36
click at [584, 188] on div "Packs Per Delivery 1 Delivery Schedule every 1 week every 2 weeks every 3 weeks…" at bounding box center [496, 253] width 250 height 132
click at [622, 158] on div "delivery schedule close" at bounding box center [496, 167] width 270 height 40
click at [615, 166] on icon "close" at bounding box center [617, 166] width 5 height 11
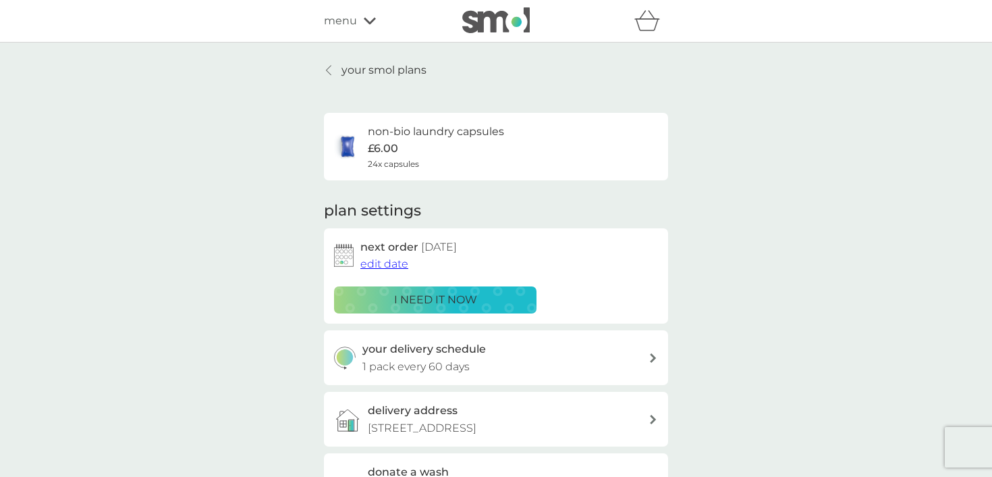
click at [358, 66] on p "your smol plans" at bounding box center [384, 70] width 85 height 18
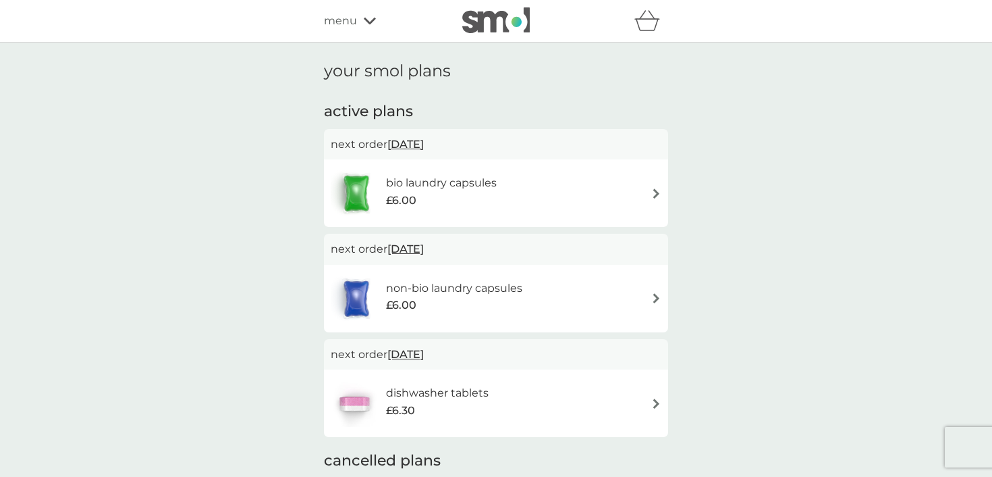
click at [439, 198] on div "£6.00" at bounding box center [441, 201] width 111 height 18
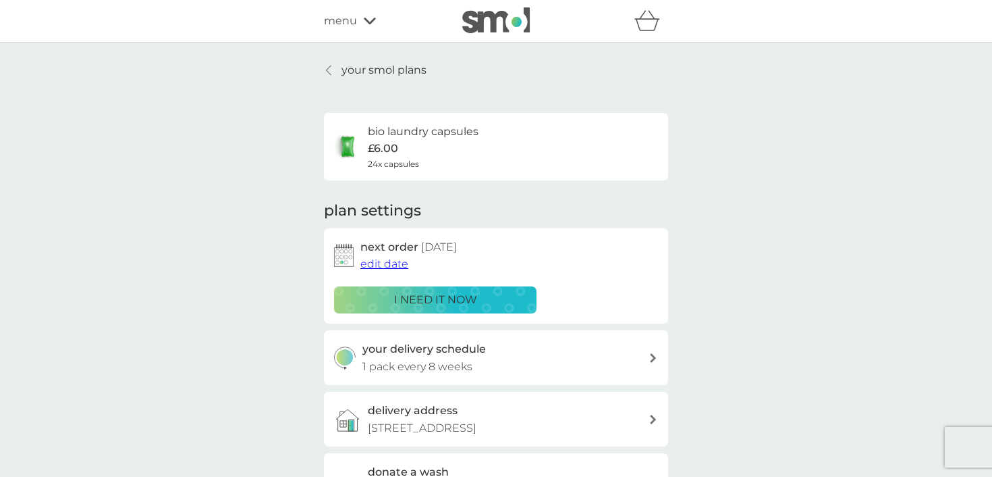
click at [373, 75] on p "your smol plans" at bounding box center [384, 70] width 85 height 18
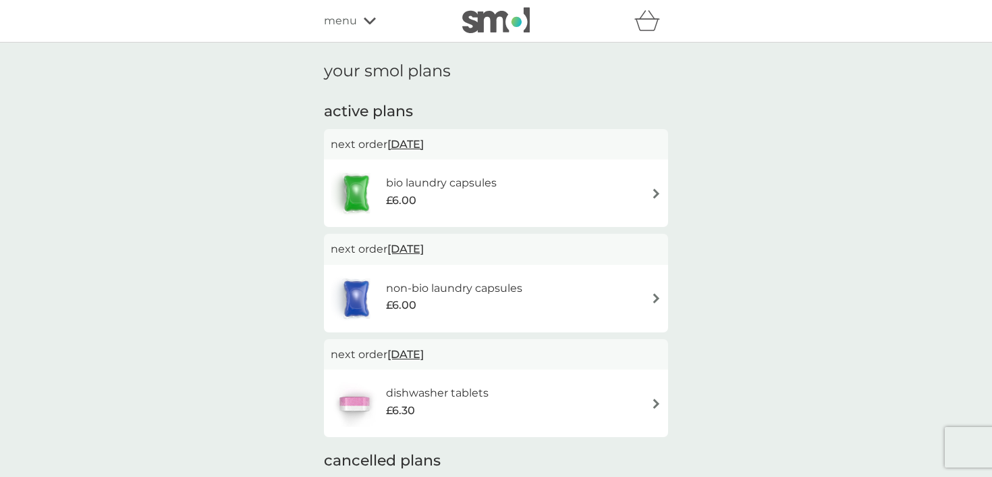
click at [408, 306] on span "£6.00" at bounding box center [401, 305] width 30 height 18
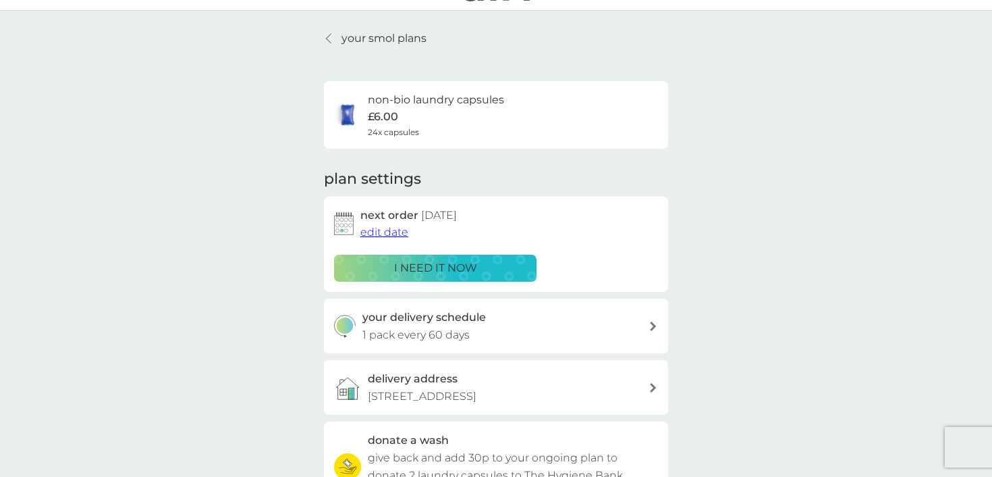
scroll to position [49, 0]
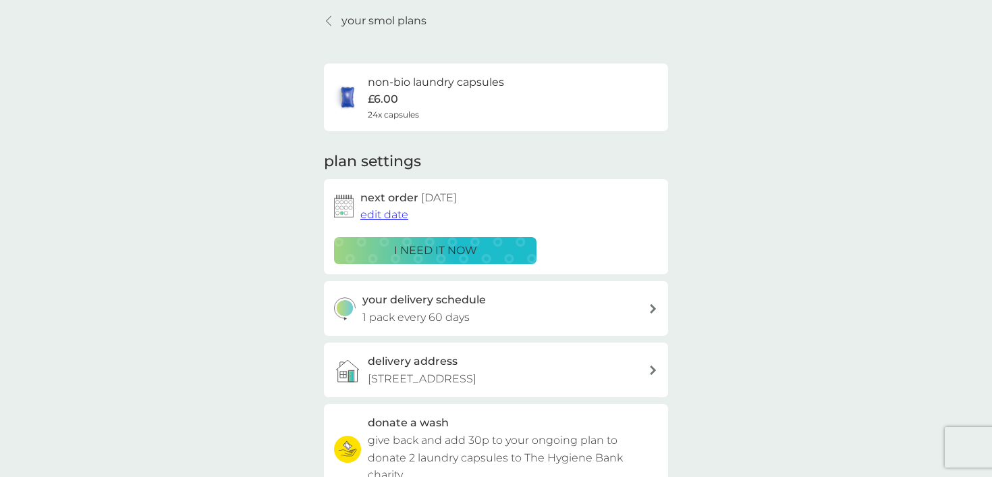
click at [427, 305] on h3 "your delivery schedule" at bounding box center [424, 300] width 124 height 18
select select "63"
click at [370, 26] on p "your smol plans" at bounding box center [384, 21] width 85 height 18
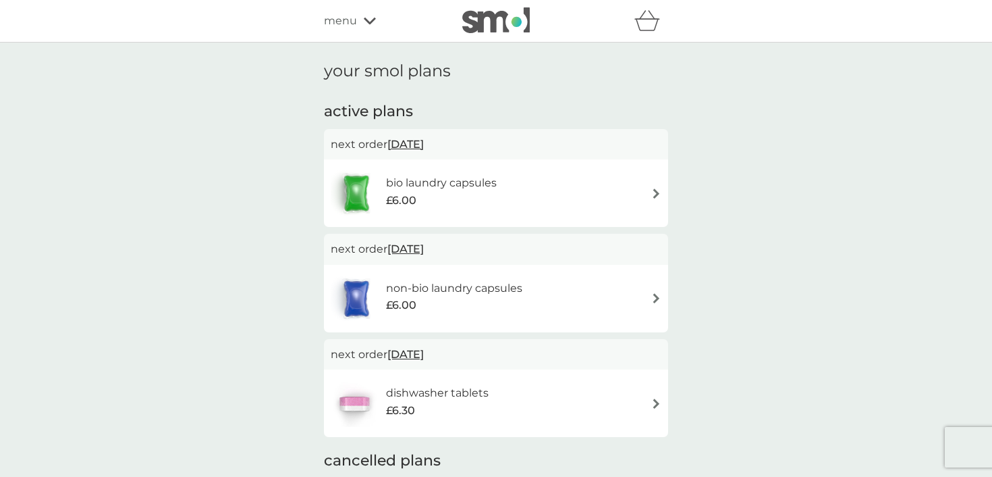
click at [419, 190] on h6 "bio laundry capsules" at bounding box center [441, 183] width 111 height 18
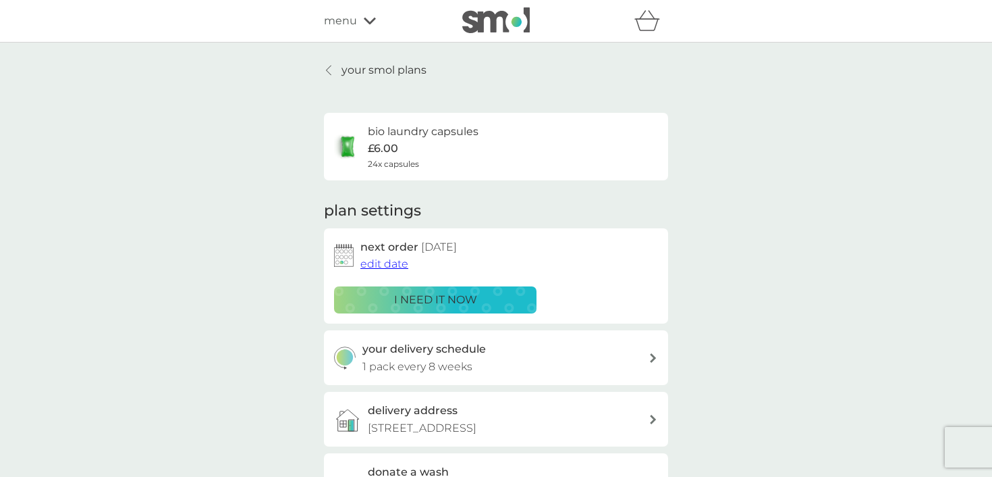
click at [421, 348] on h3 "your delivery schedule" at bounding box center [424, 349] width 124 height 18
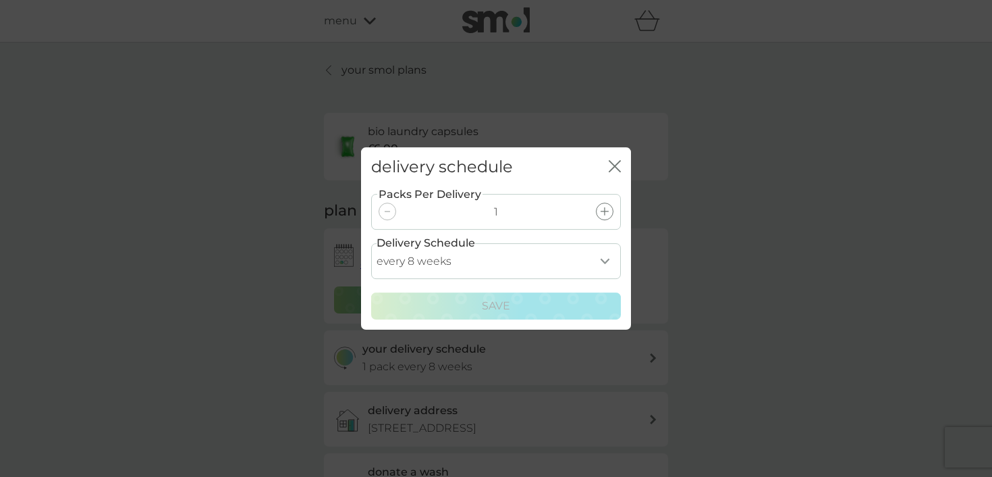
click at [425, 258] on select "every 1 week every 2 weeks every 3 weeks every 4 weeks every 5 weeks every 6 we…" at bounding box center [496, 261] width 250 height 36
select select "63"
click at [371, 243] on select "every 1 week every 2 weeks every 3 weeks every 4 weeks every 5 weeks every 6 we…" at bounding box center [496, 261] width 250 height 36
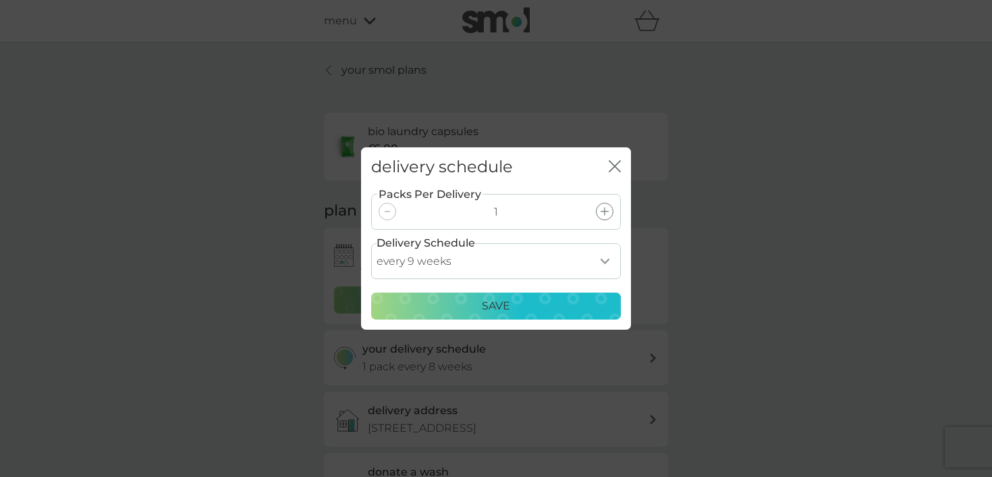
click at [436, 300] on div "Save" at bounding box center [496, 306] width 232 height 18
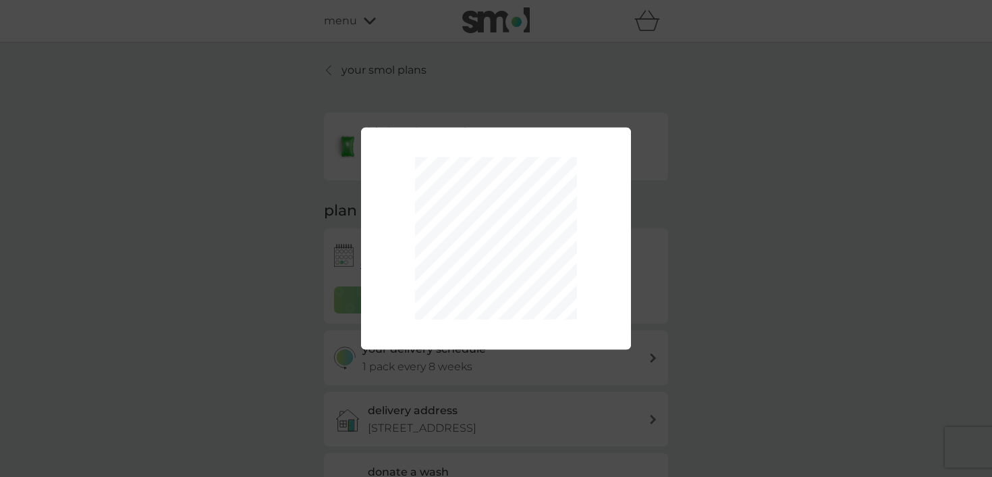
click at [226, 258] on div "Packs Per Delivery 1 Delivery Schedule every 1 week every 2 weeks every 3 weeks…" at bounding box center [496, 238] width 992 height 477
click at [774, 99] on div "Packs Per Delivery 1 Delivery Schedule every 1 week every 2 weeks every 3 weeks…" at bounding box center [496, 238] width 992 height 477
click at [730, 228] on div "Packs Per Delivery 1 Delivery Schedule every 1 week every 2 weeks every 3 weeks…" at bounding box center [496, 238] width 992 height 477
click at [242, 329] on div "Packs Per Delivery 1 Delivery Schedule every 1 week every 2 weeks every 3 weeks…" at bounding box center [496, 238] width 992 height 477
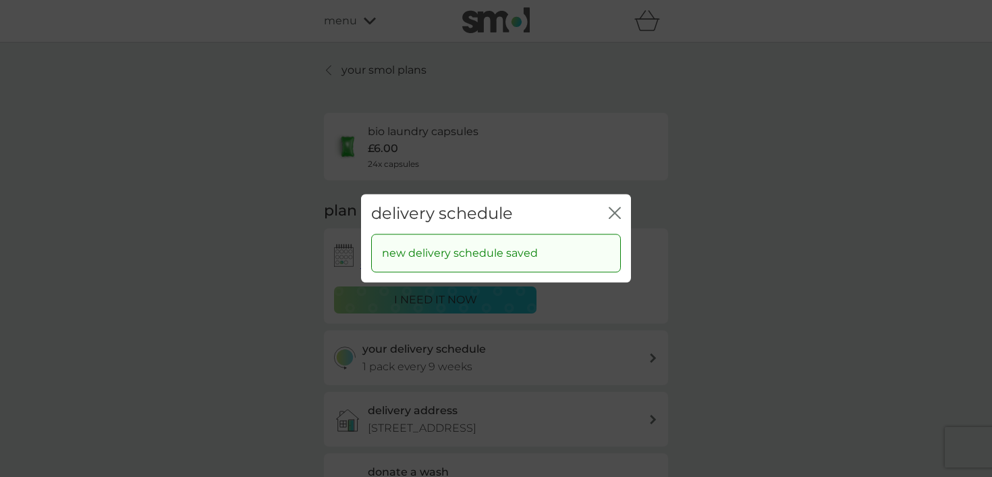
click at [606, 213] on div "delivery schedule close" at bounding box center [496, 214] width 270 height 40
click at [620, 213] on icon "close" at bounding box center [615, 213] width 12 height 12
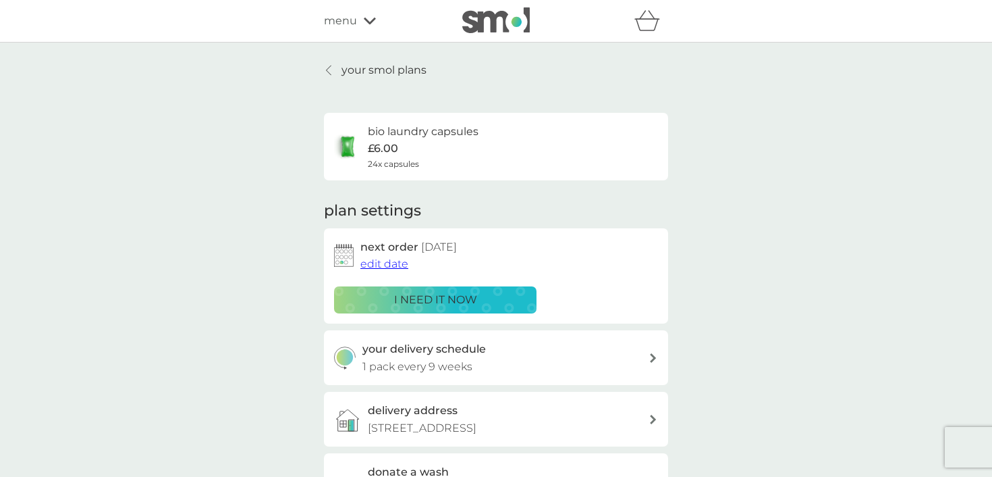
click at [398, 119] on div "bio laundry capsules £6.00 24x capsules" at bounding box center [496, 146] width 344 height 67
click at [375, 69] on p "your smol plans" at bounding box center [384, 70] width 85 height 18
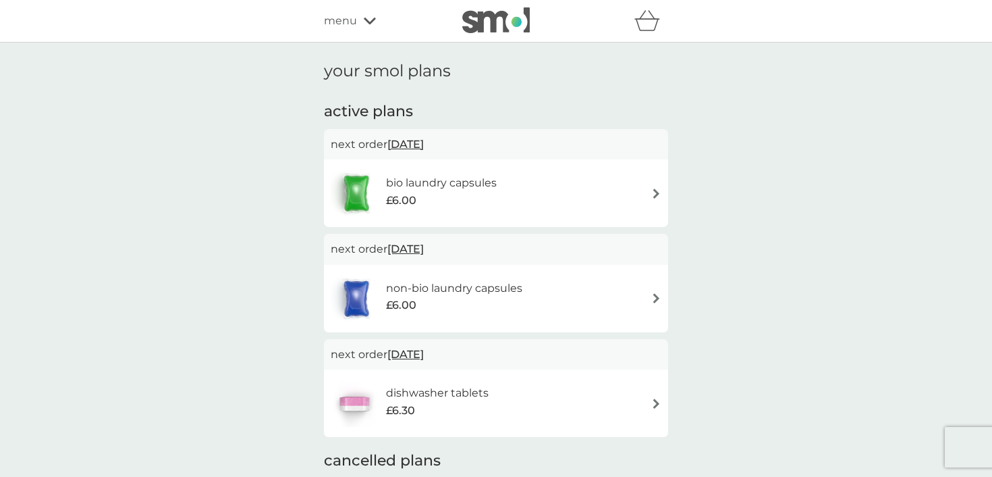
click at [379, 190] on img at bounding box center [356, 192] width 51 height 47
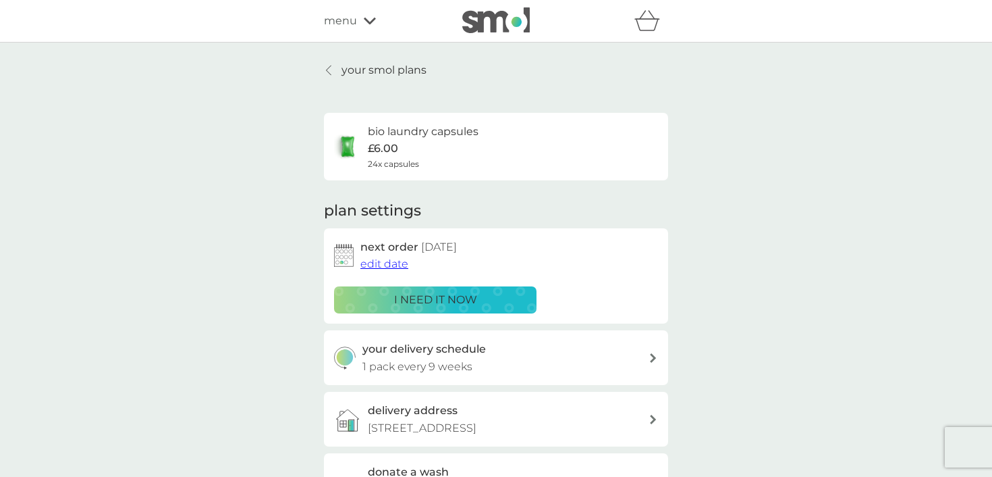
click at [371, 54] on div "your smol plans bio laundry capsules £6.00 24x capsules plan settings next orde…" at bounding box center [496, 365] width 992 height 644
click at [366, 80] on div "your smol plans bio laundry capsules £6.00 24x capsules plan settings next orde…" at bounding box center [496, 364] width 344 height 606
click at [347, 58] on div "your smol plans bio laundry capsules £6.00 24x capsules plan settings next orde…" at bounding box center [496, 365] width 992 height 644
click at [346, 72] on p "your smol plans" at bounding box center [384, 70] width 85 height 18
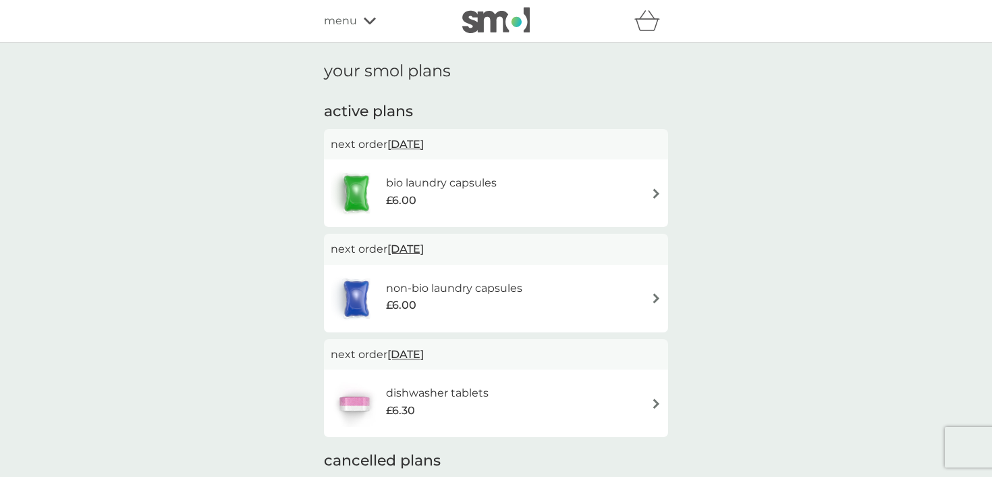
click at [393, 316] on div "non-bio laundry capsules £6.00" at bounding box center [461, 298] width 150 height 38
